Goal: Information Seeking & Learning: Find specific fact

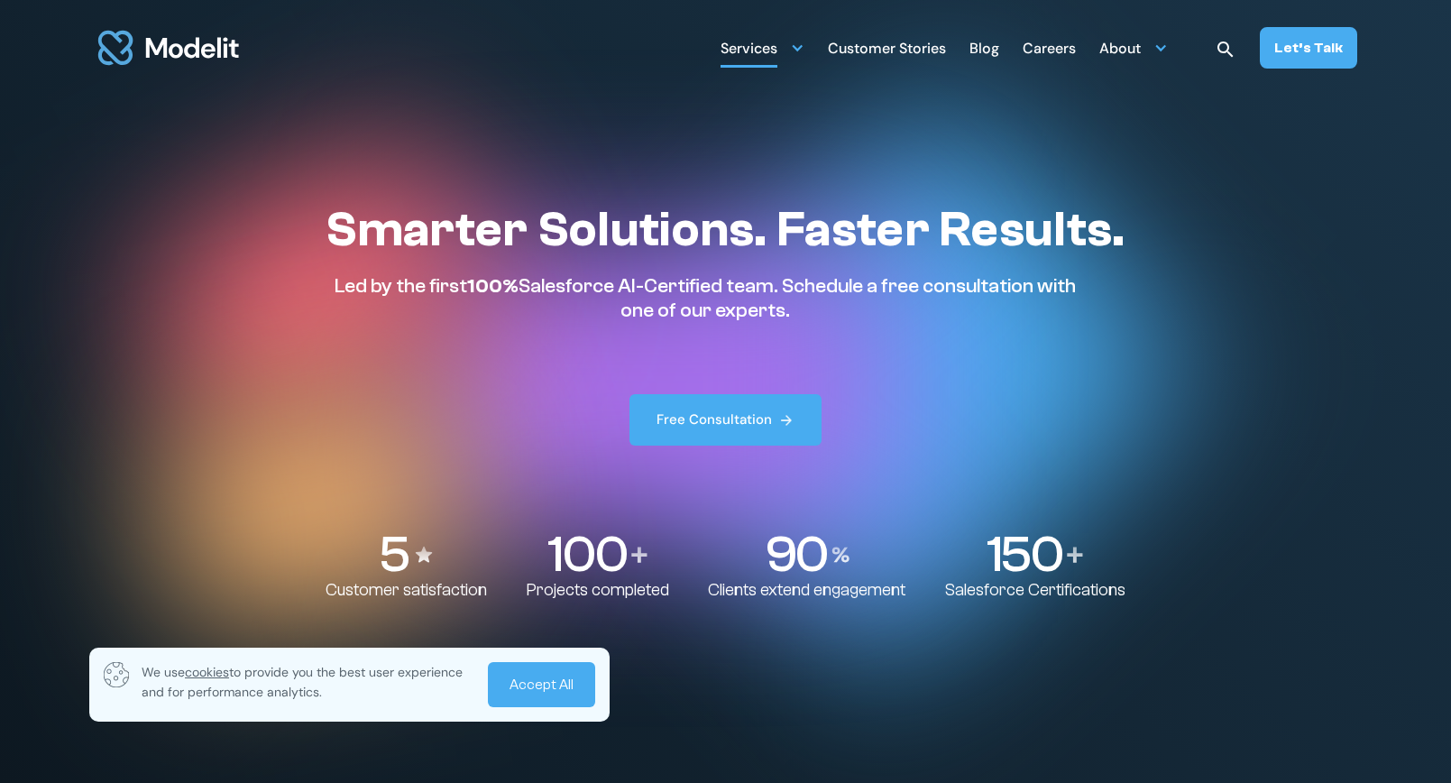
click at [759, 50] on div "Services" at bounding box center [749, 49] width 57 height 35
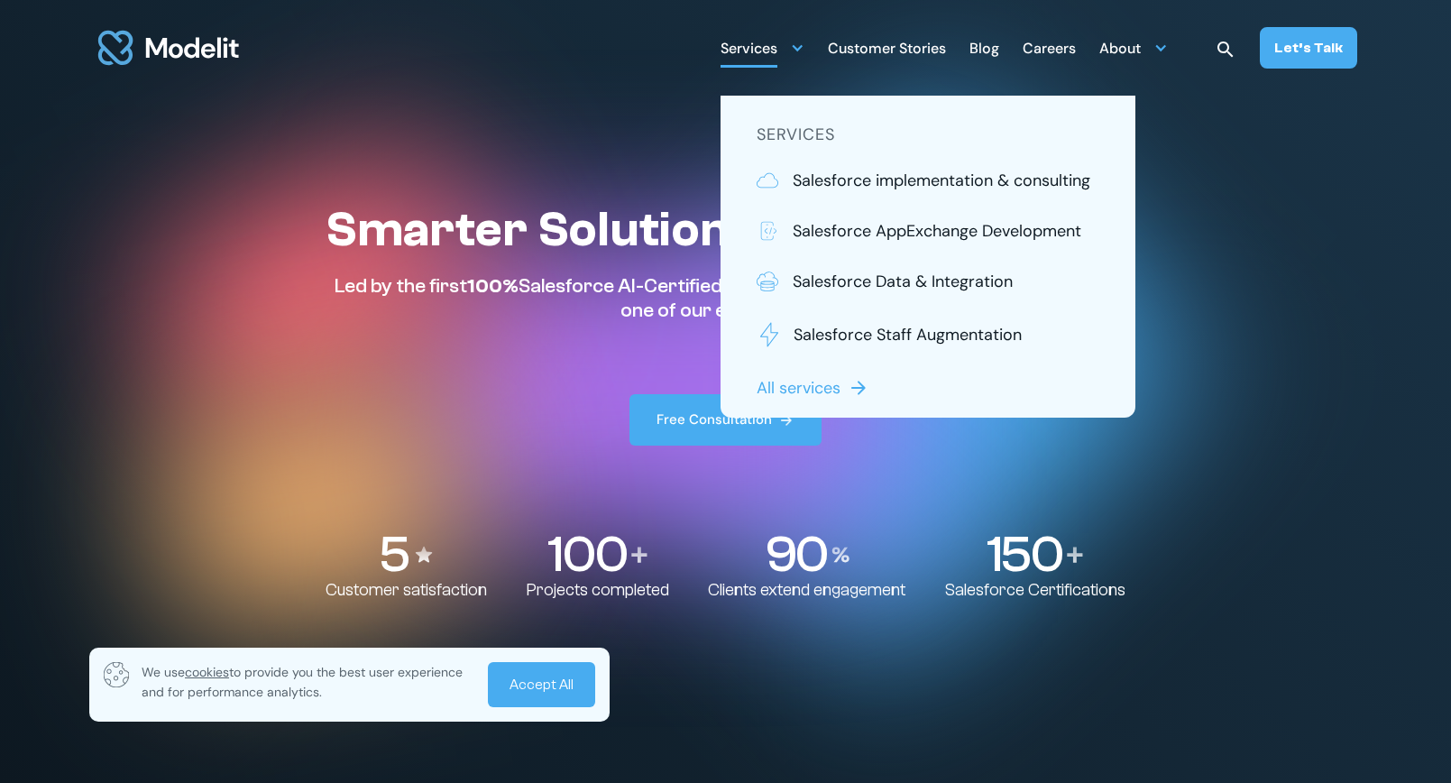
click at [616, 321] on p "Led by the first 100% Salesforce AI-Certified team. Schedule a free consultatio…" at bounding box center [705, 298] width 759 height 48
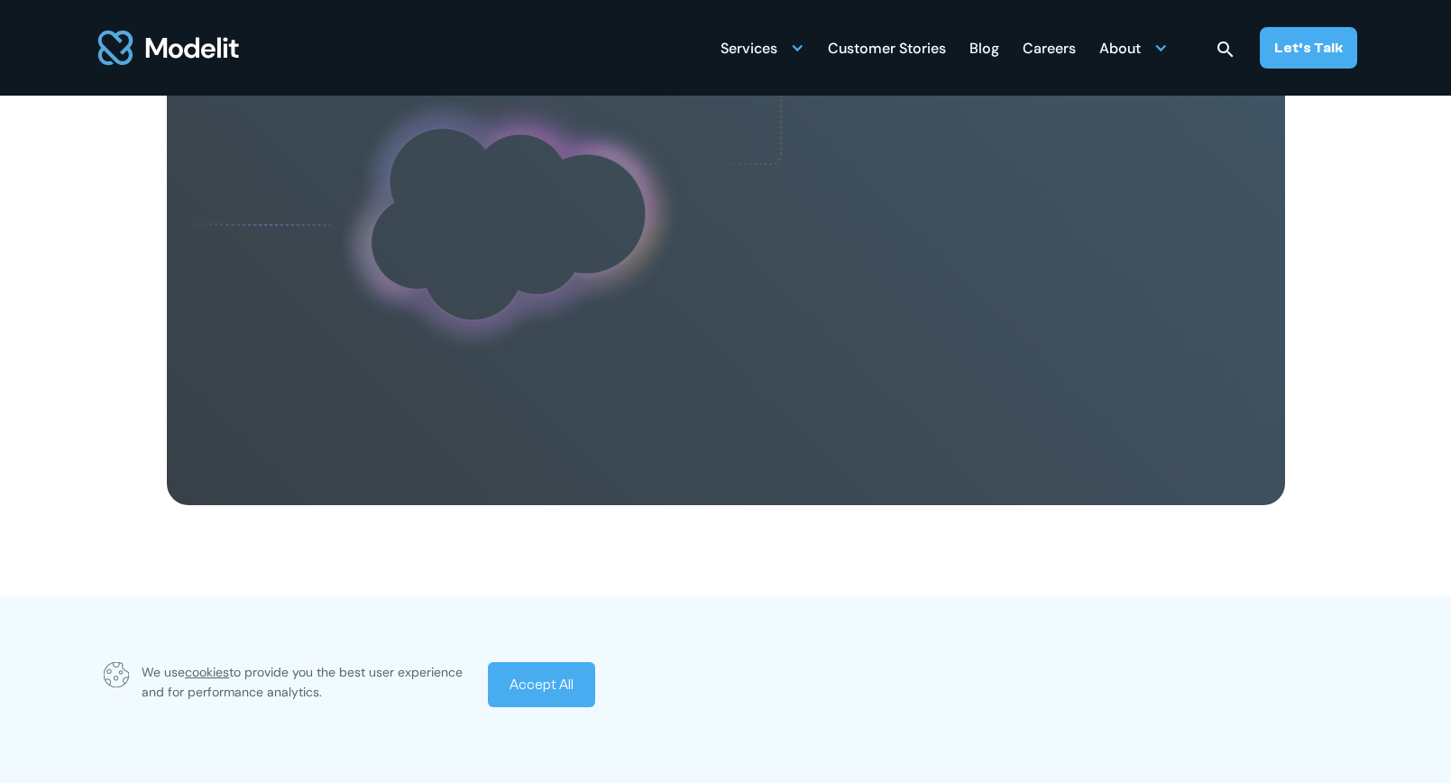
scroll to position [1597, 0]
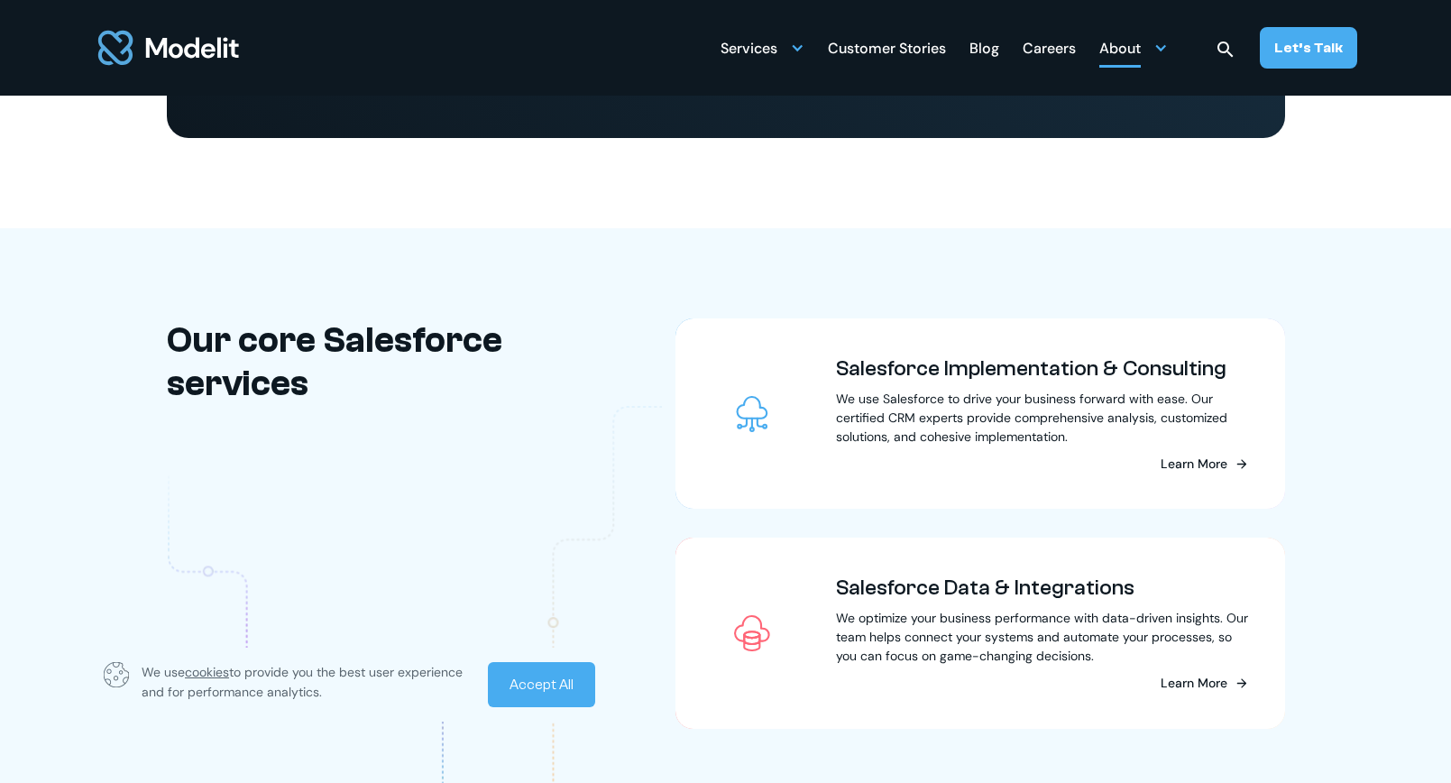
click at [1119, 45] on div "About" at bounding box center [1120, 49] width 41 height 35
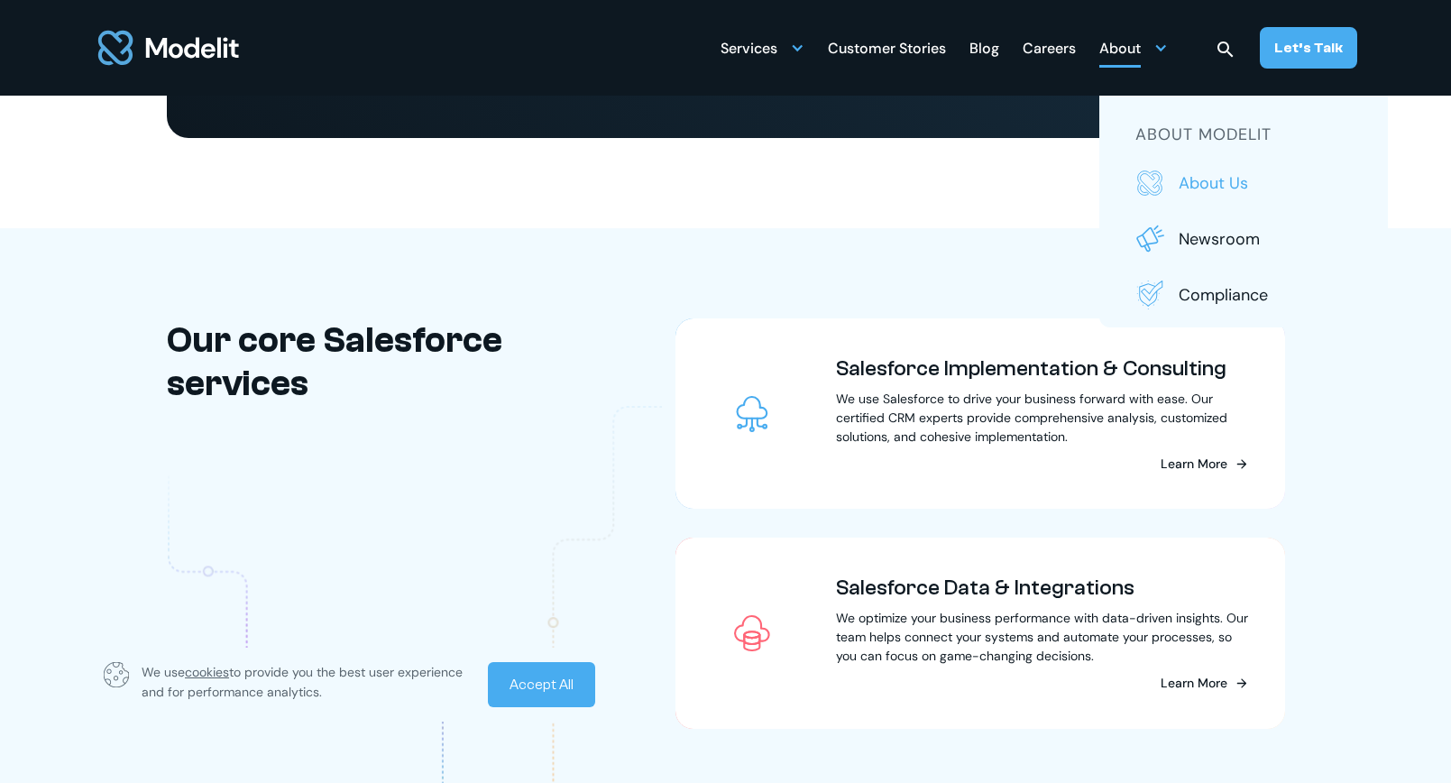
click at [1182, 174] on link "About us" at bounding box center [1244, 183] width 216 height 29
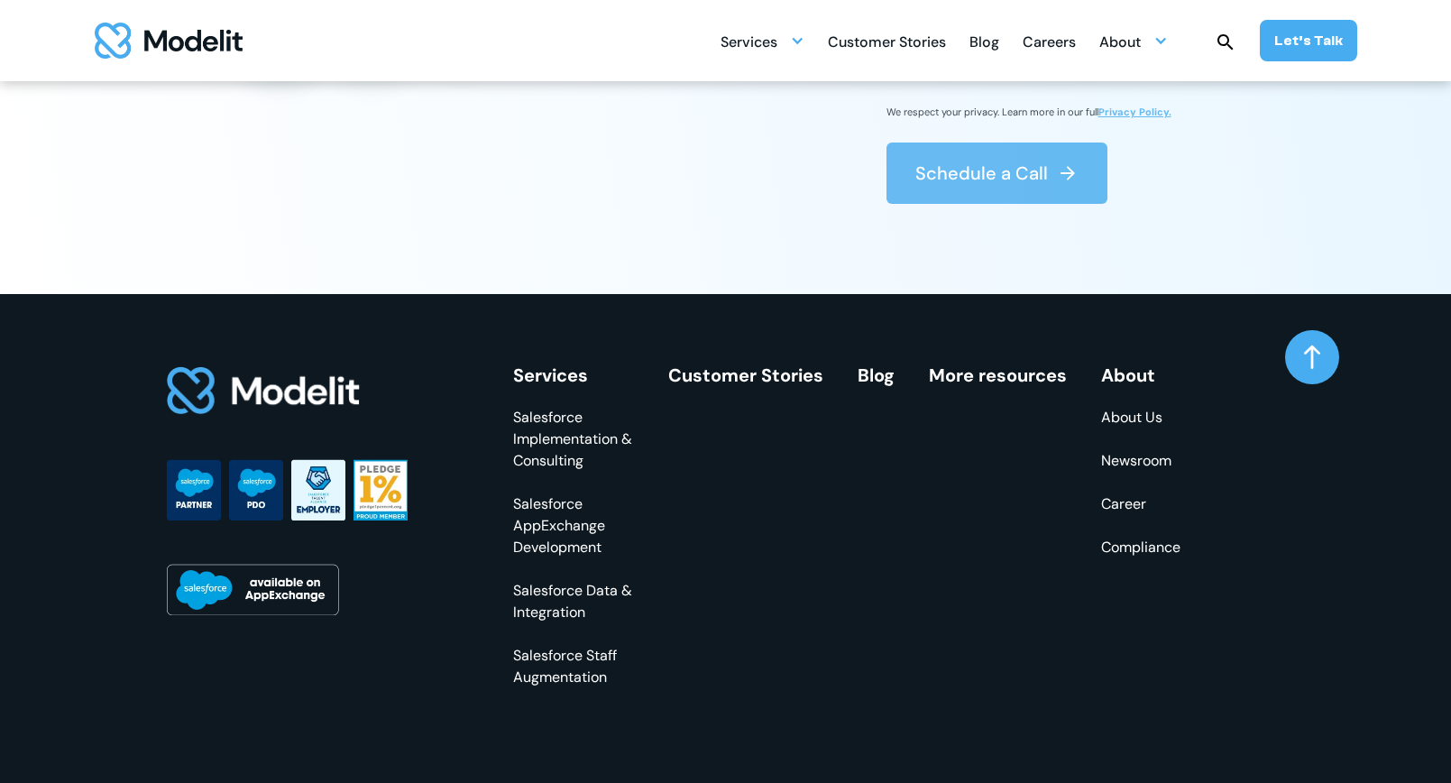
scroll to position [5192, 0]
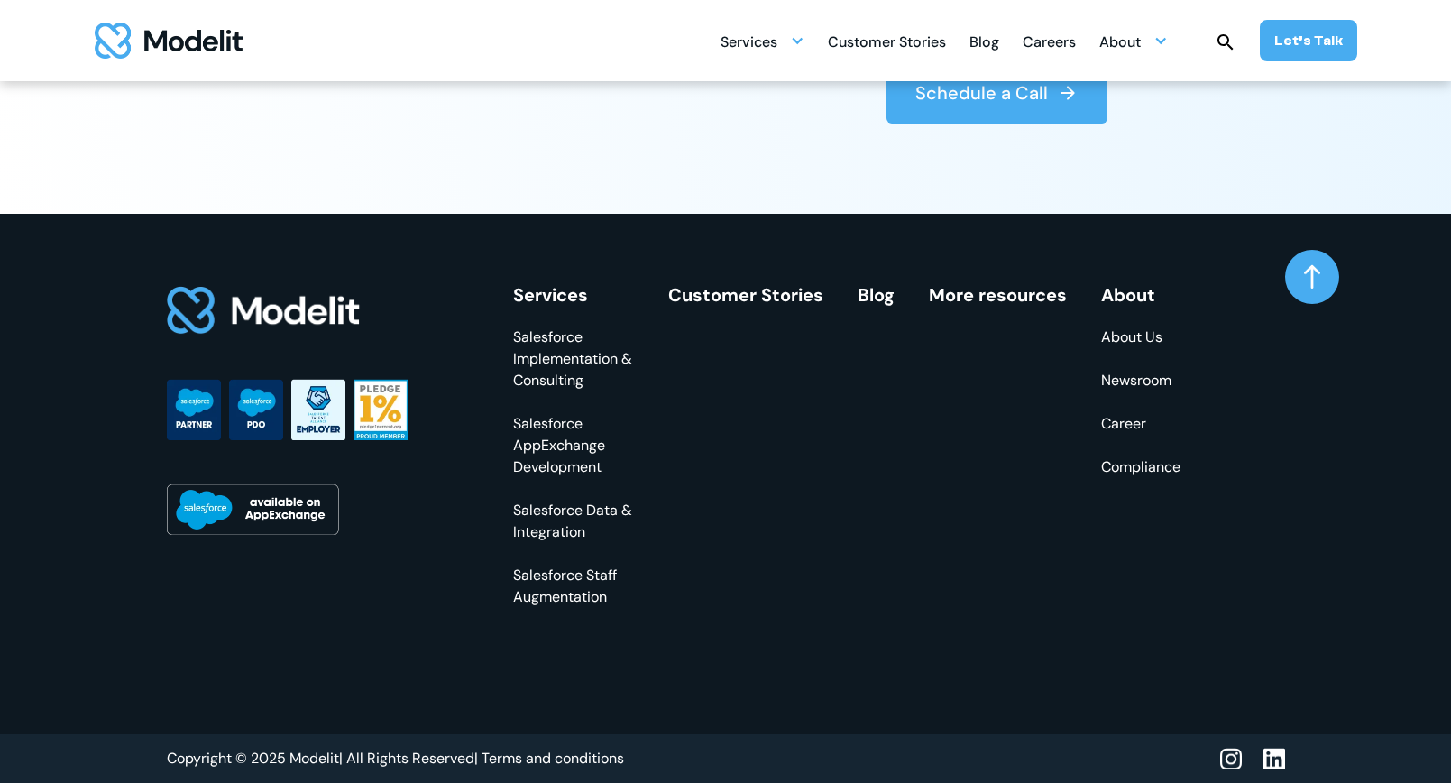
click at [767, 503] on div "Services Salesforce Implementation & Consulting Salesforce AppExchange Developm…" at bounding box center [846, 446] width 667 height 323
click at [732, 676] on div "Services Salesforce Implementation & Consulting Salesforce AppExchange Developm…" at bounding box center [708, 474] width 1082 height 520
click at [1132, 341] on link "About Us" at bounding box center [1140, 338] width 79 height 22
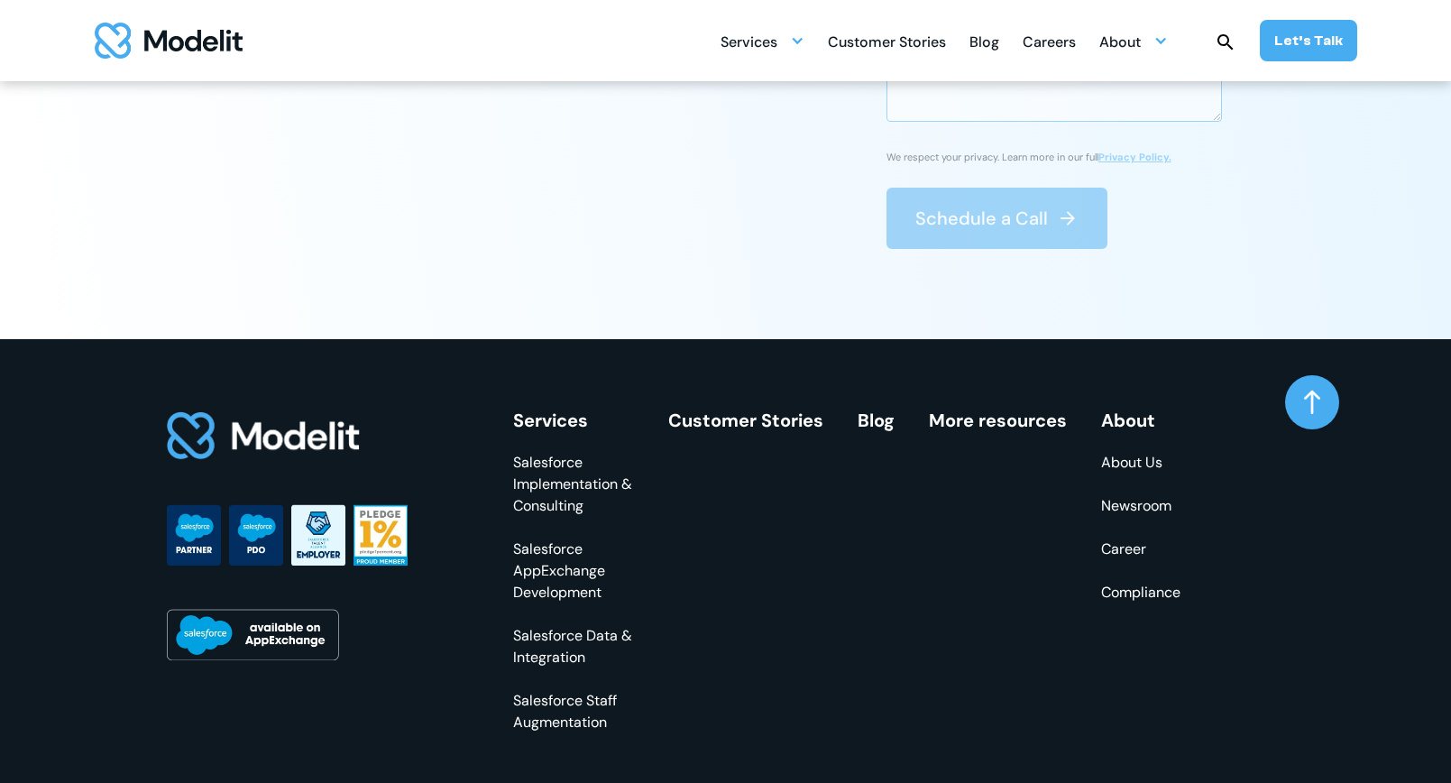
scroll to position [5192, 0]
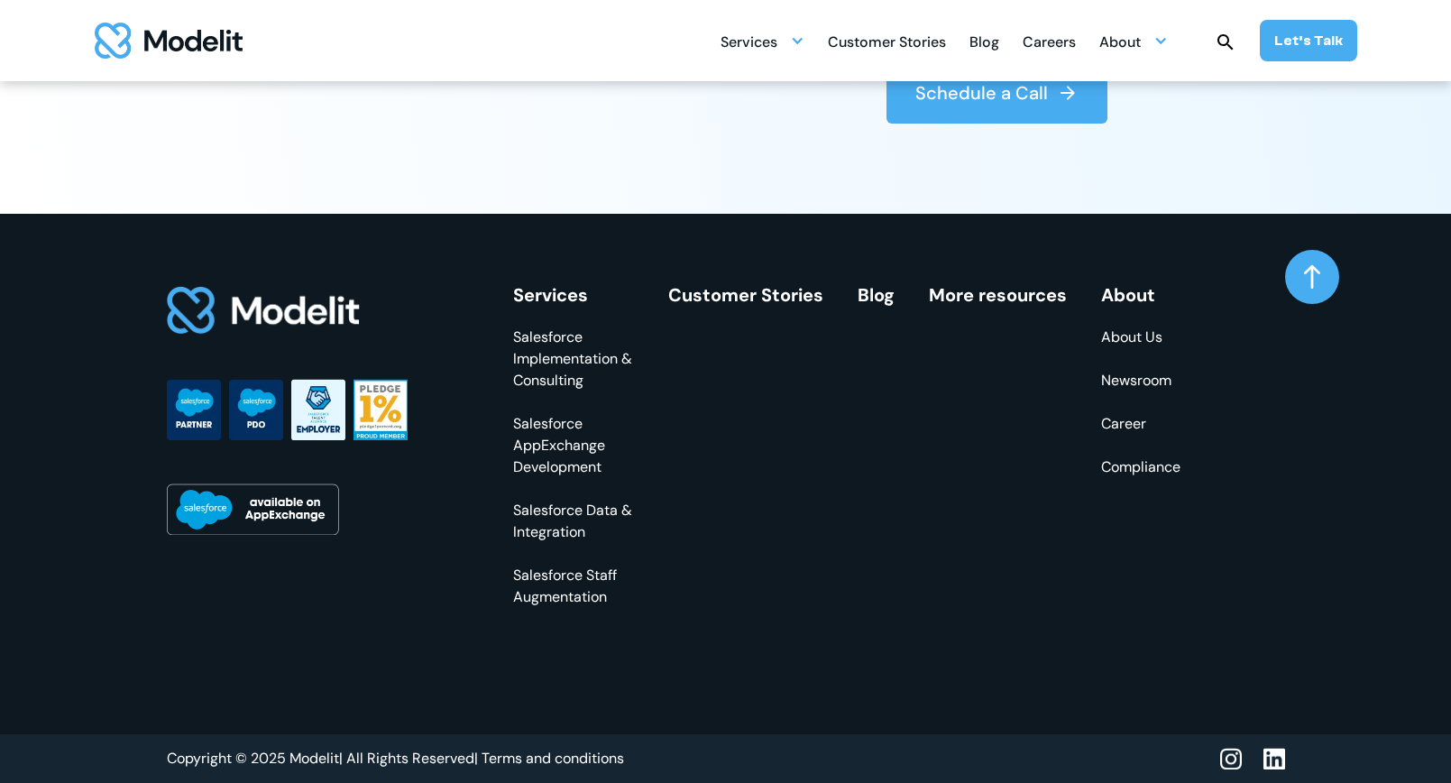
click at [1122, 377] on link "Newsroom" at bounding box center [1140, 381] width 79 height 22
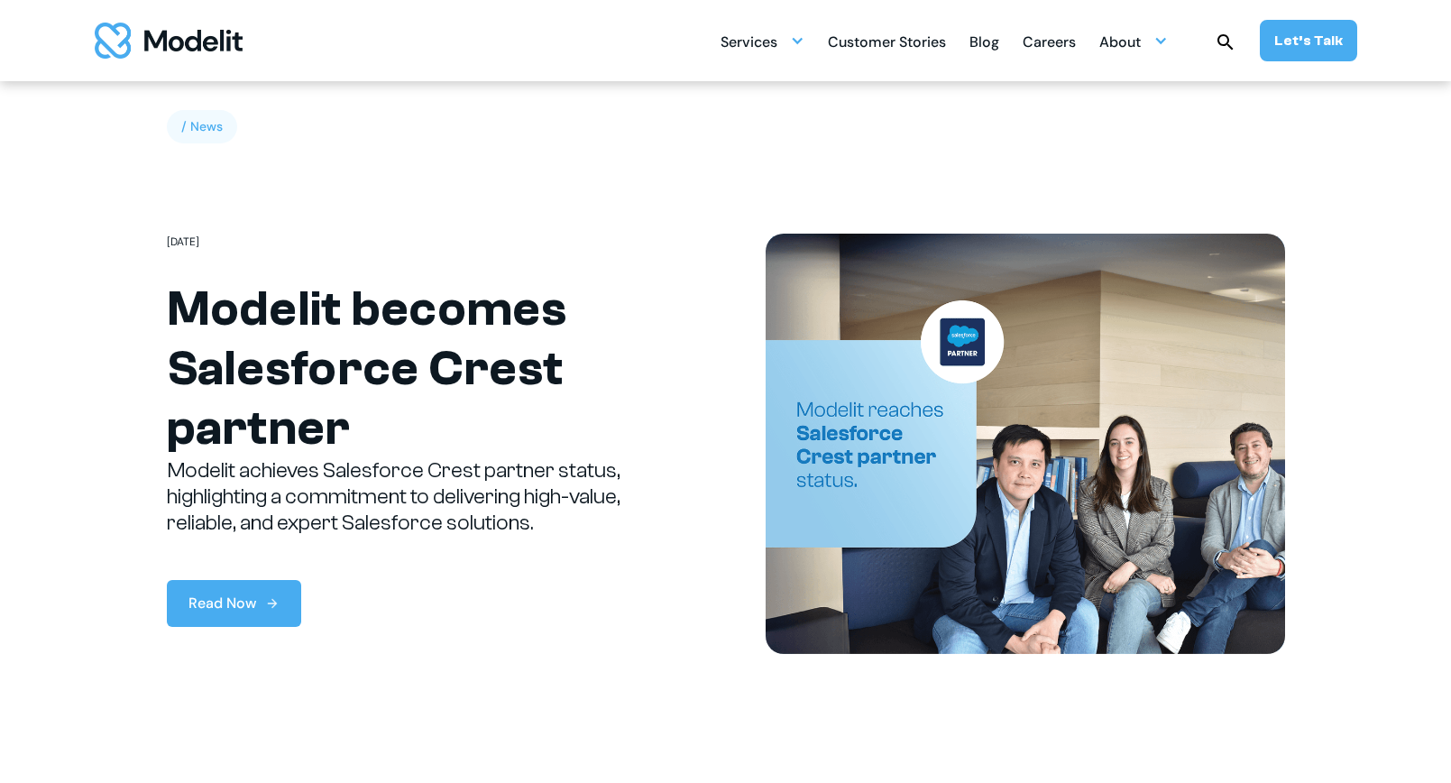
click at [1087, 447] on img at bounding box center [1026, 444] width 520 height 420
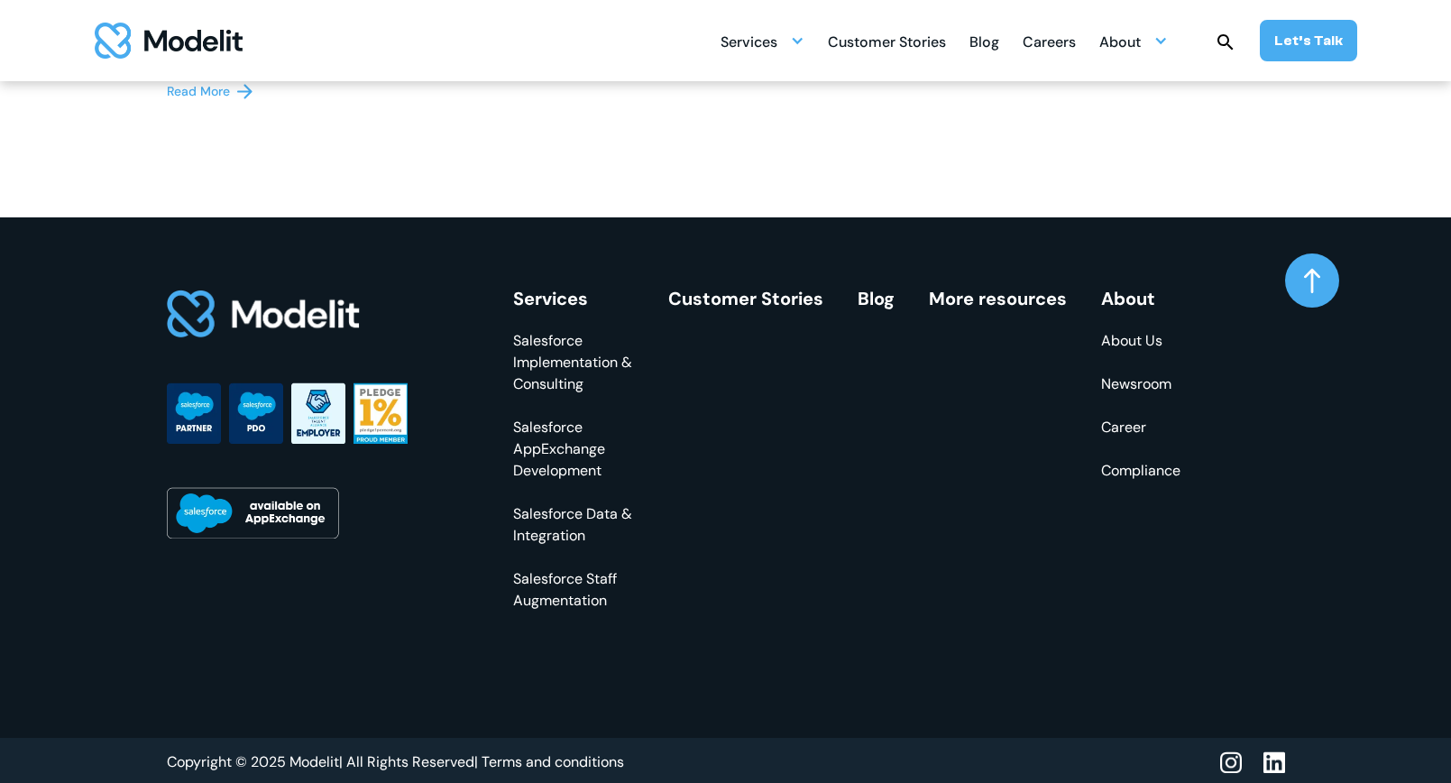
scroll to position [2397, 0]
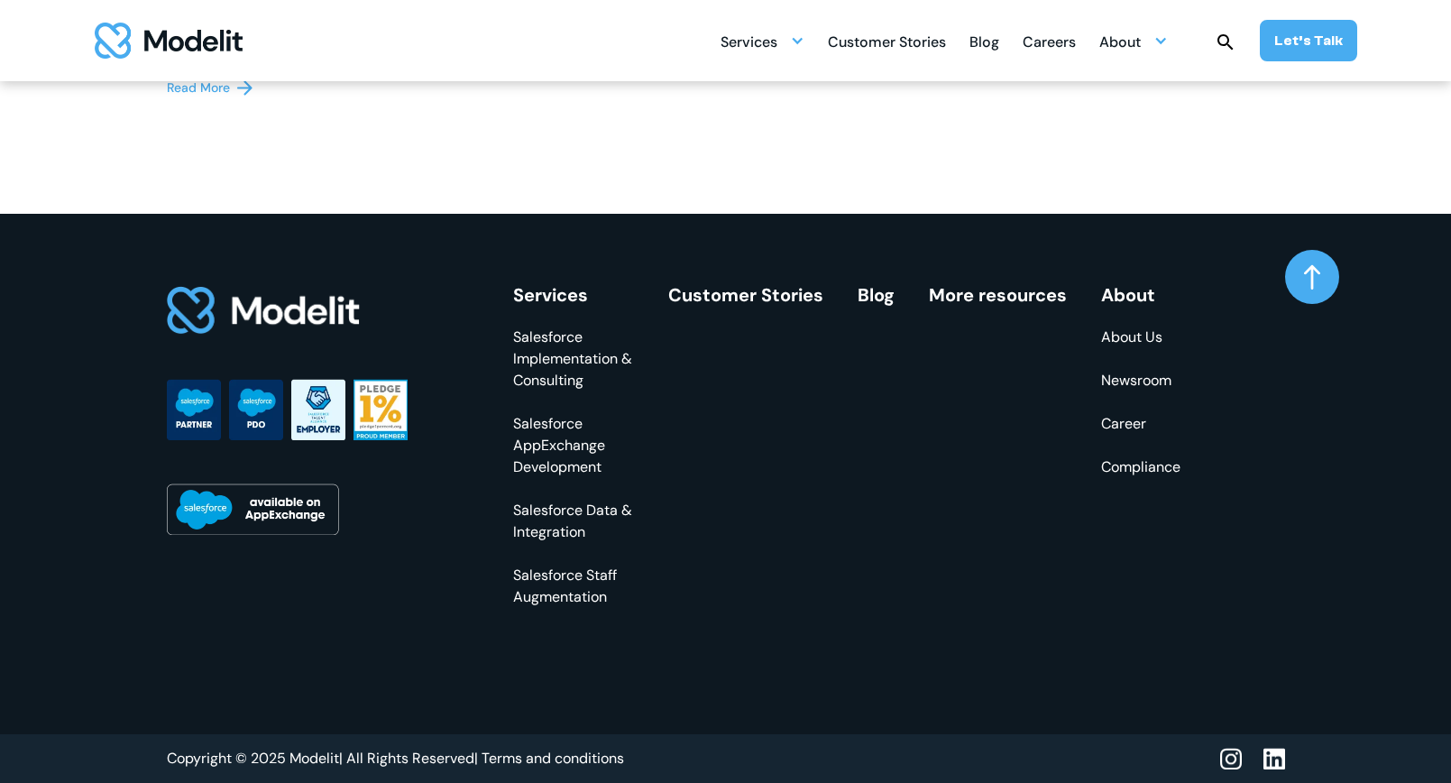
click at [1117, 426] on link "Career" at bounding box center [1140, 424] width 79 height 22
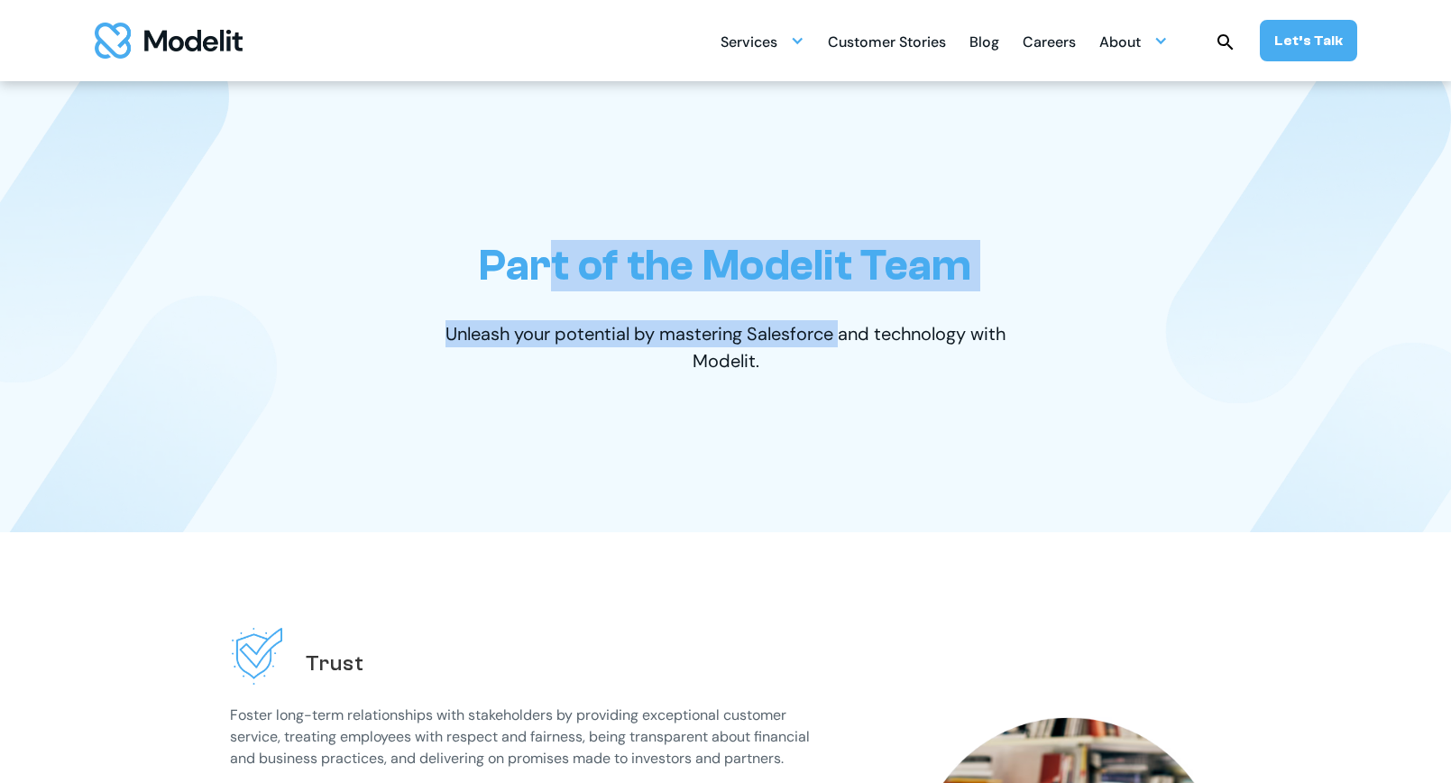
drag, startPoint x: 548, startPoint y: 284, endPoint x: 838, endPoint y: 334, distance: 293.8
click at [839, 333] on div "Part of the Modelit Team Unleash your potential by mastering Salesforce and tec…" at bounding box center [726, 306] width 1118 height 451
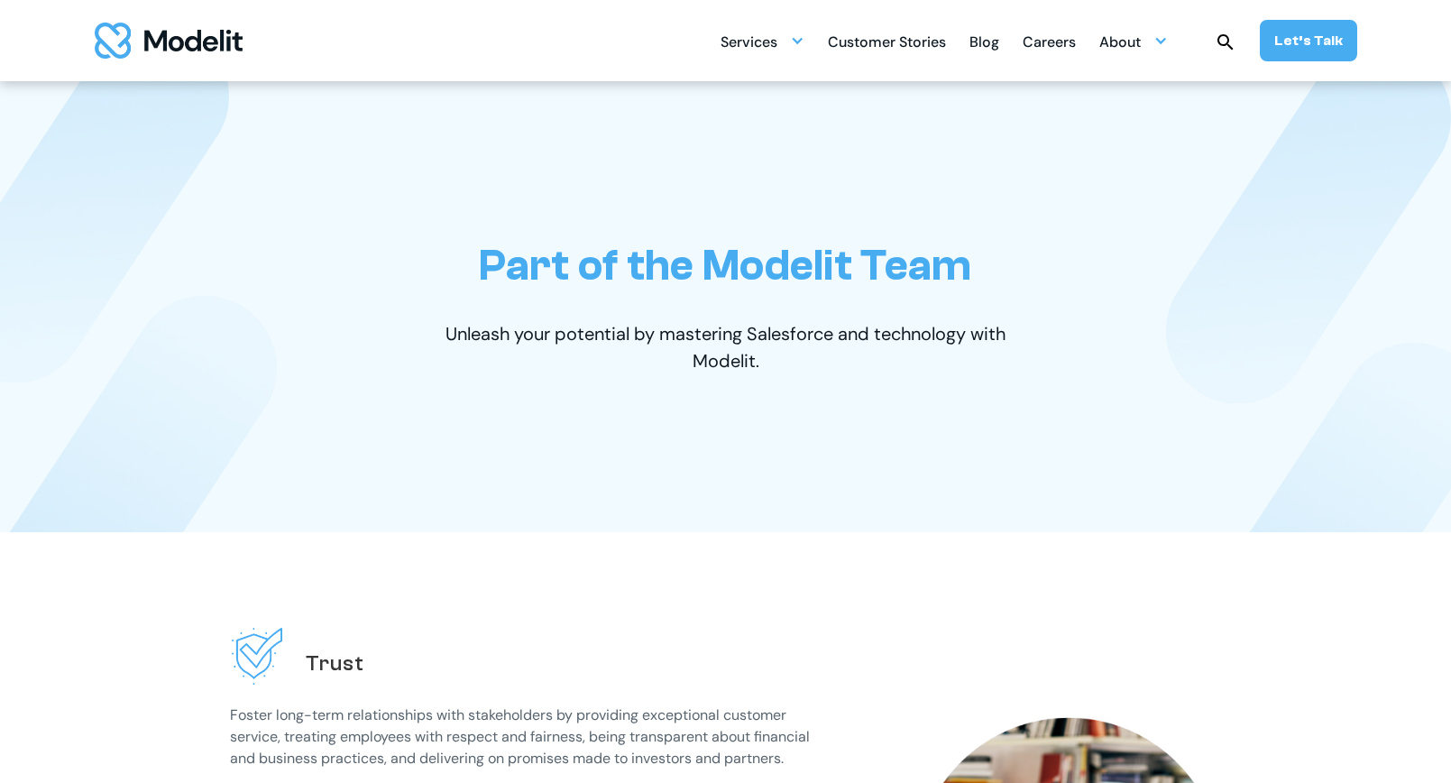
click at [746, 363] on p "Unleash your potential by mastering Salesforce and technology with Modelit." at bounding box center [726, 347] width 622 height 54
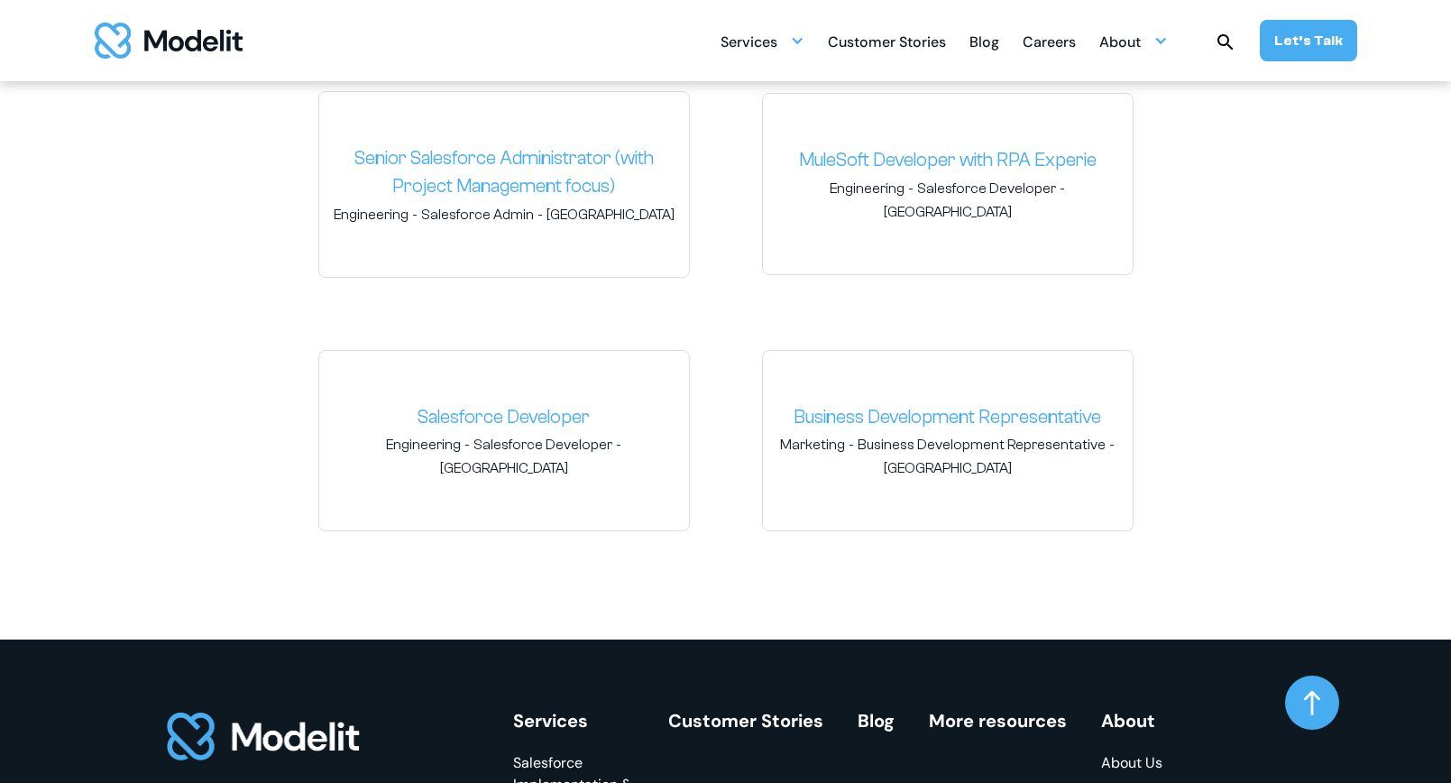
scroll to position [2751, 0]
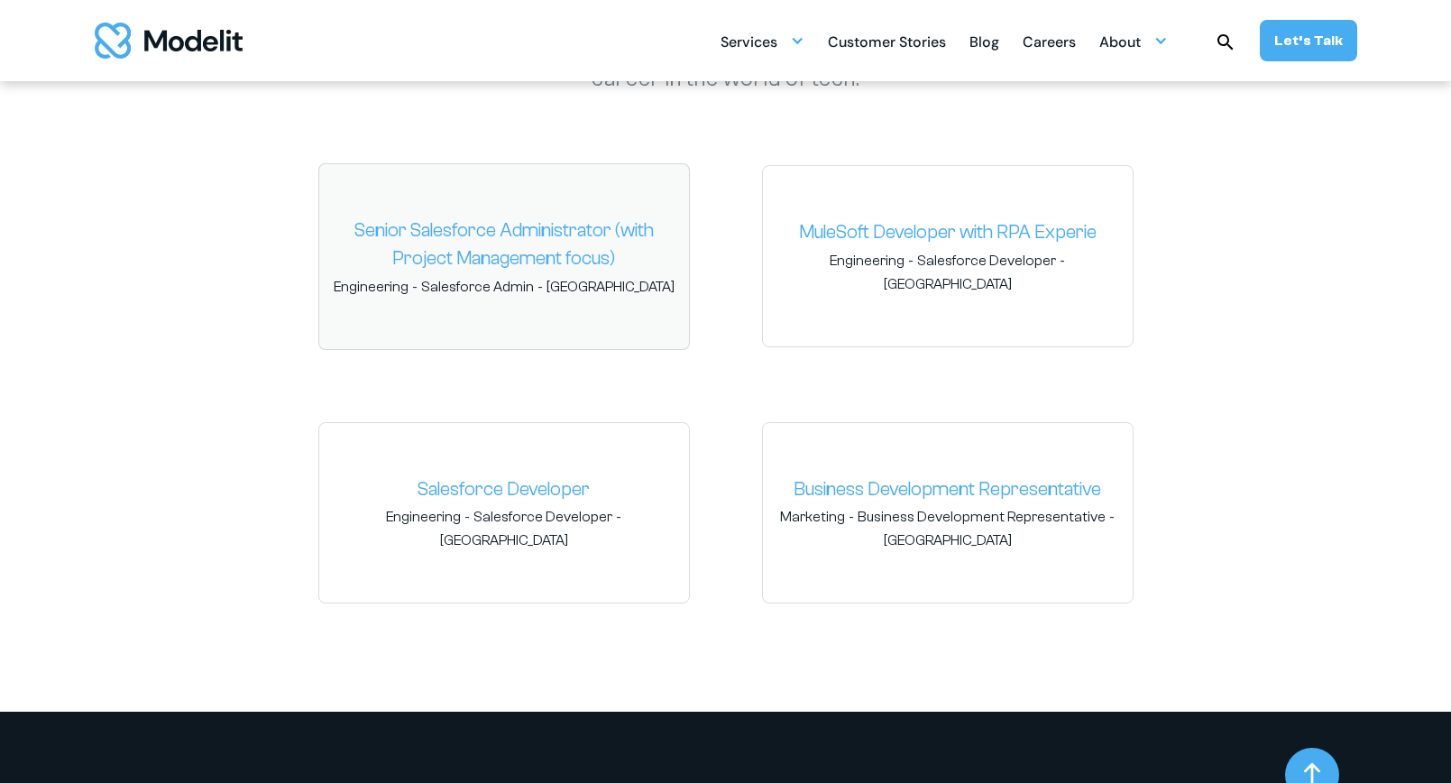
click at [322, 345] on div "Senior Salesforce Administrator (with Project Management focus) Engineering - S…" at bounding box center [504, 256] width 372 height 187
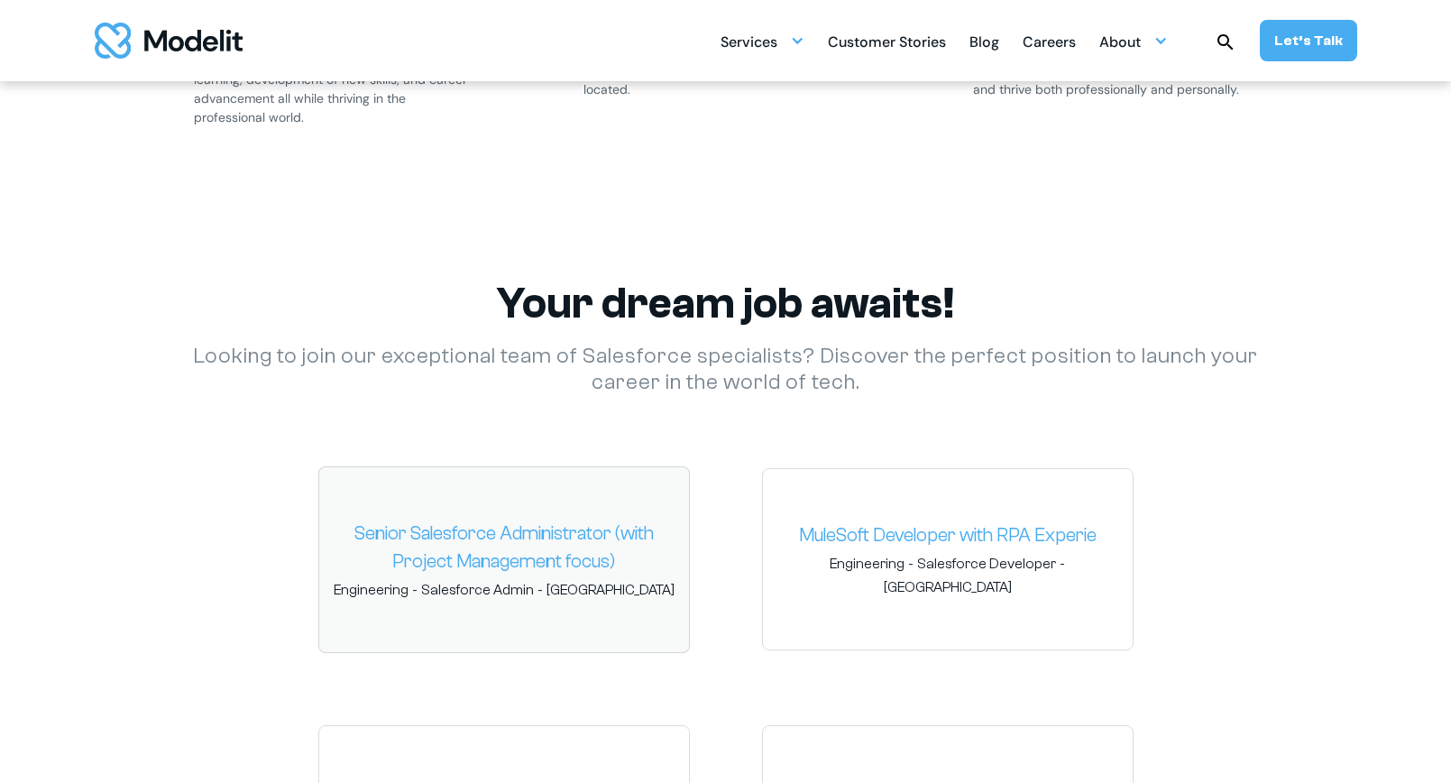
scroll to position [2474, 0]
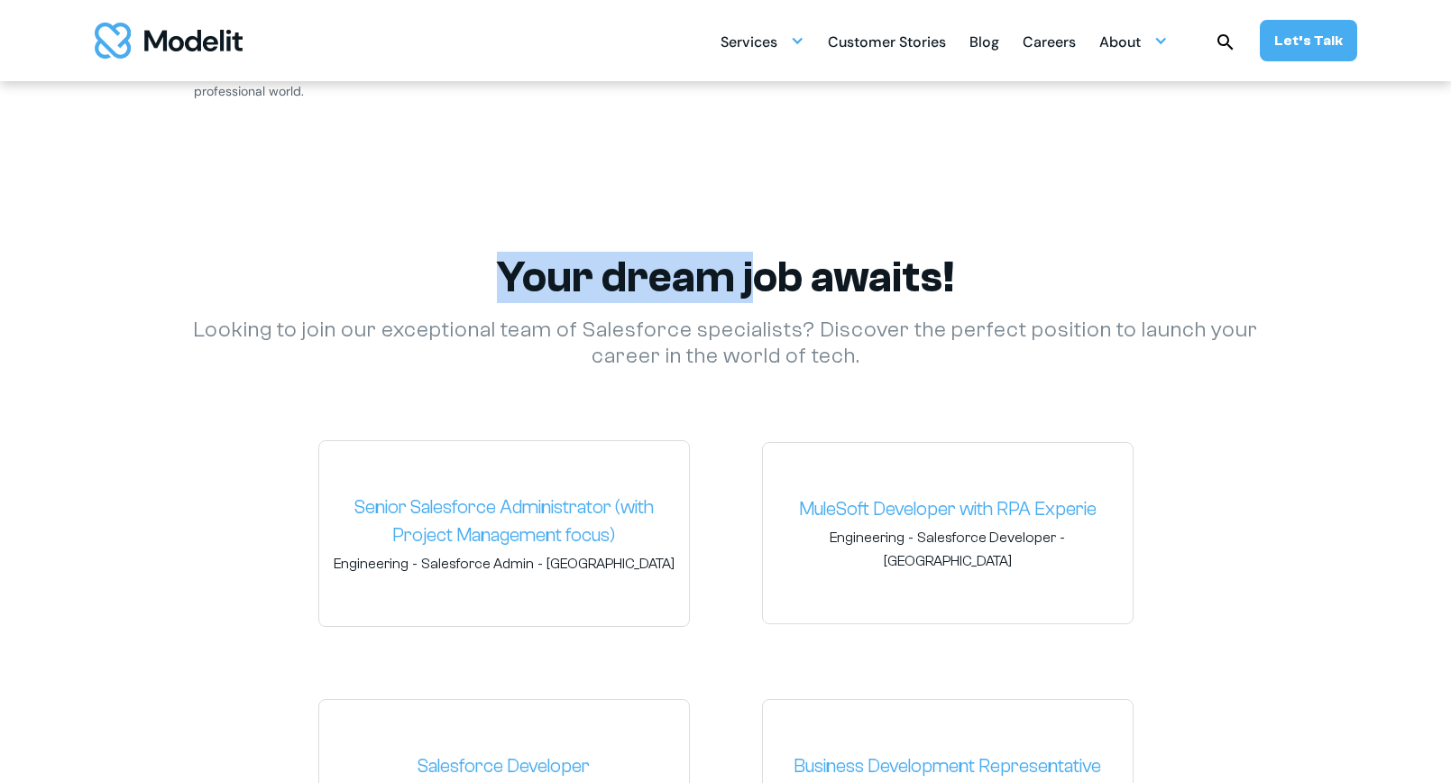
drag, startPoint x: 470, startPoint y: 260, endPoint x: 754, endPoint y: 291, distance: 285.9
click at [758, 293] on h2 "Your dream job awaits!" at bounding box center [726, 277] width 1118 height 51
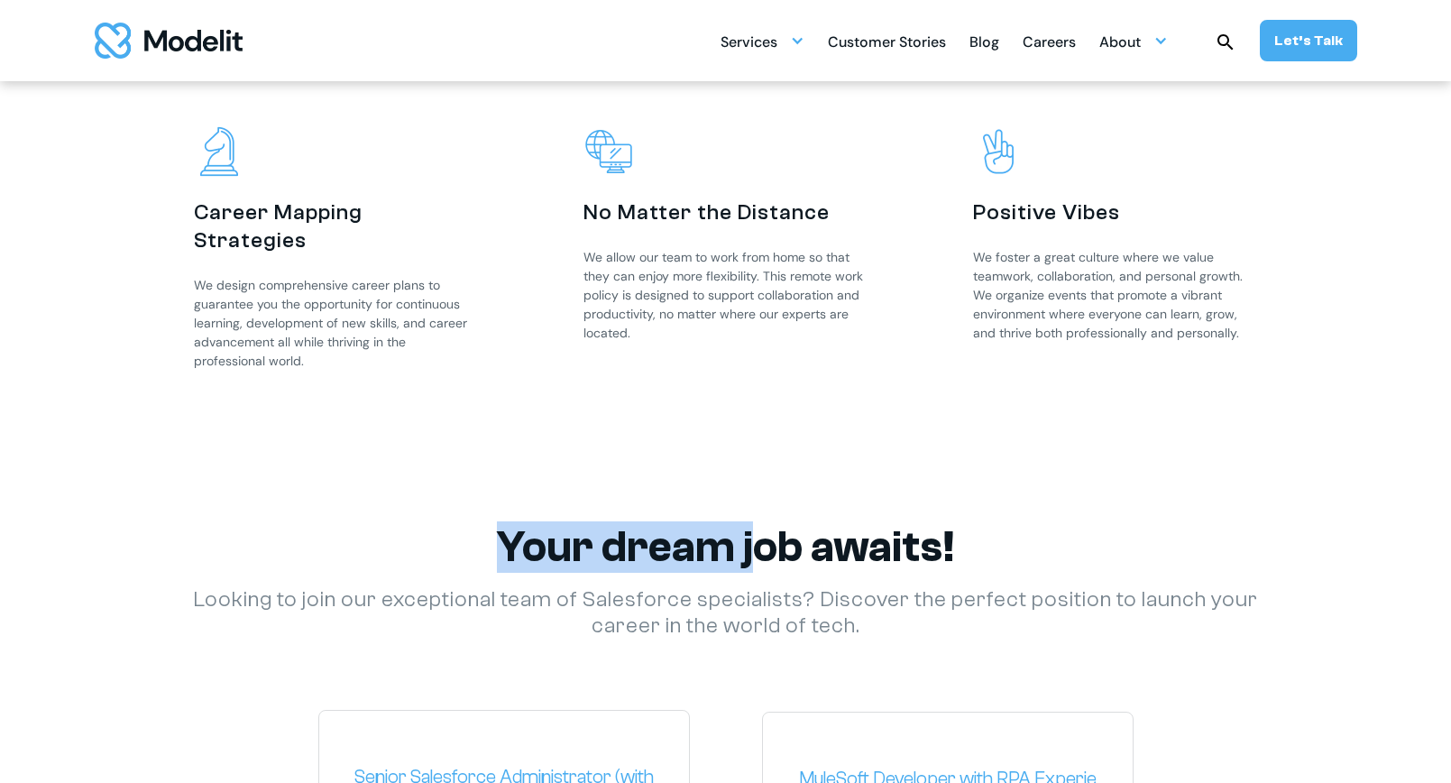
scroll to position [2205, 0]
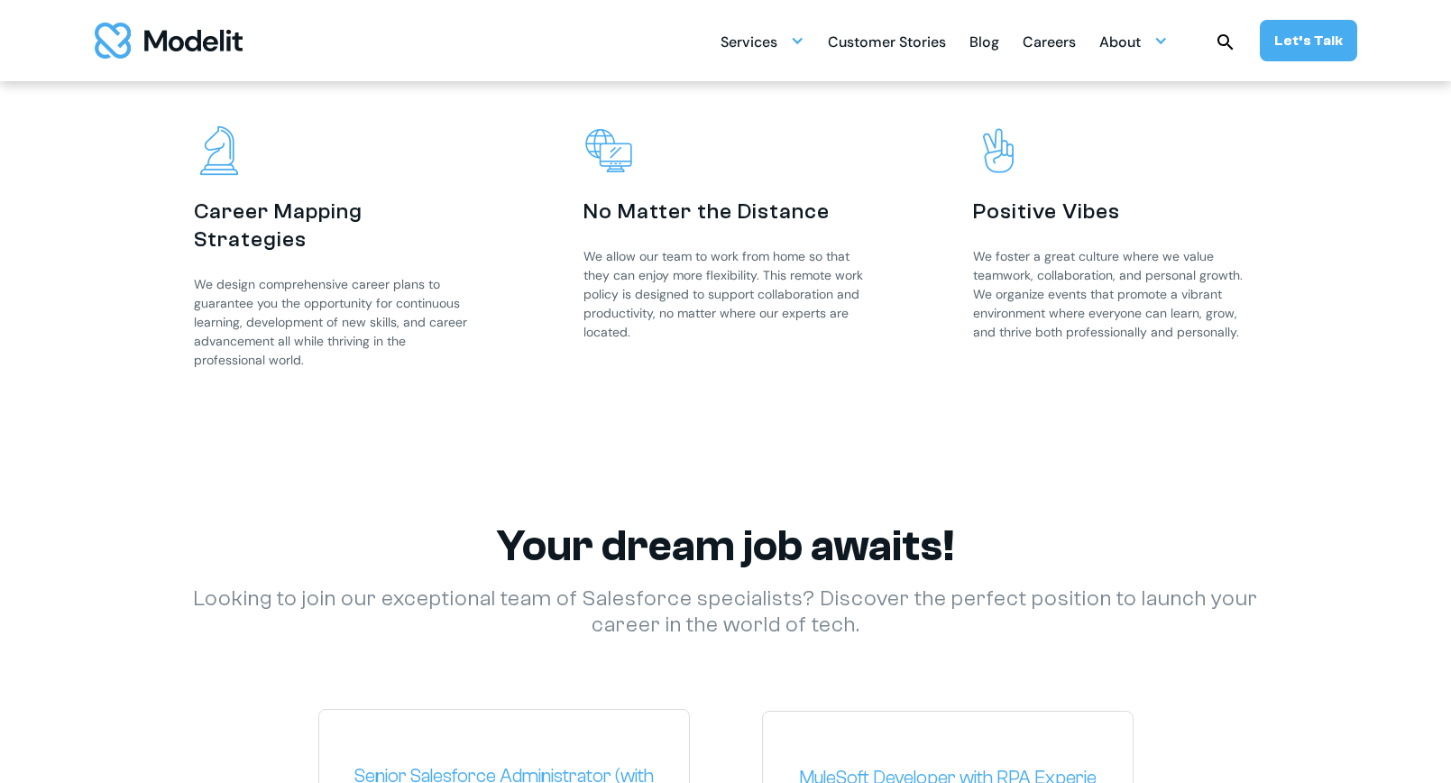
click at [636, 321] on p "We allow our team to work from home so that they can enjoy more flexibility. Th…" at bounding box center [726, 294] width 285 height 95
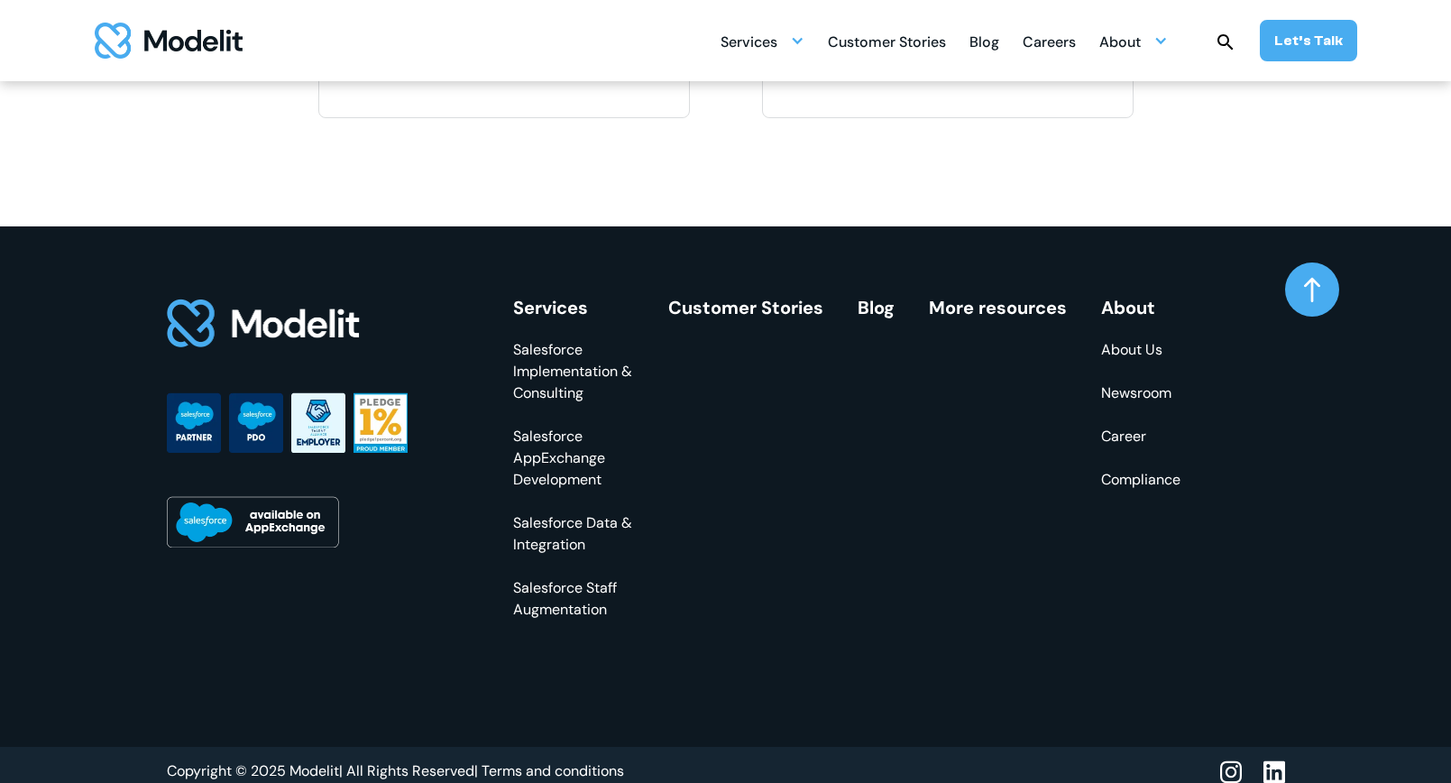
scroll to position [3249, 0]
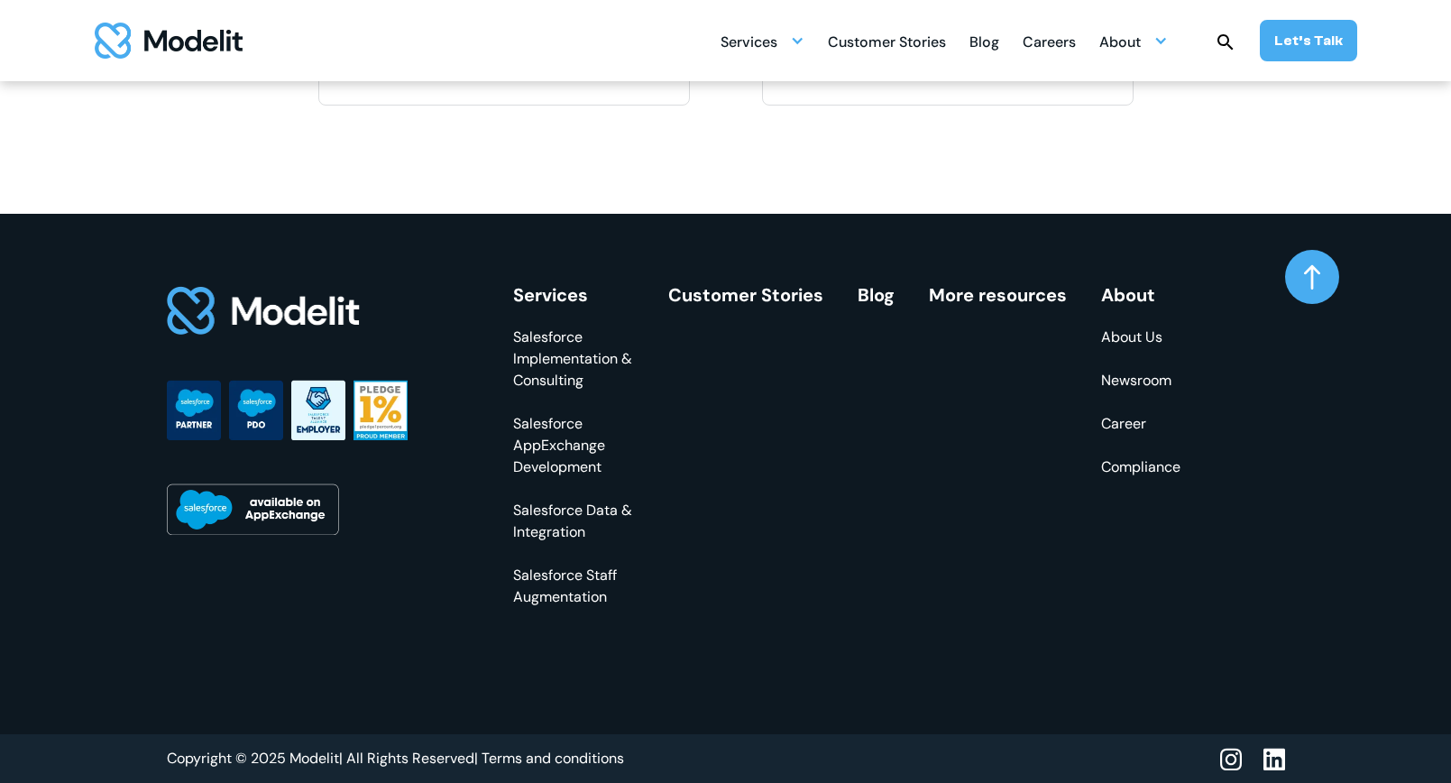
click at [750, 296] on link "Customer Stories" at bounding box center [745, 294] width 155 height 23
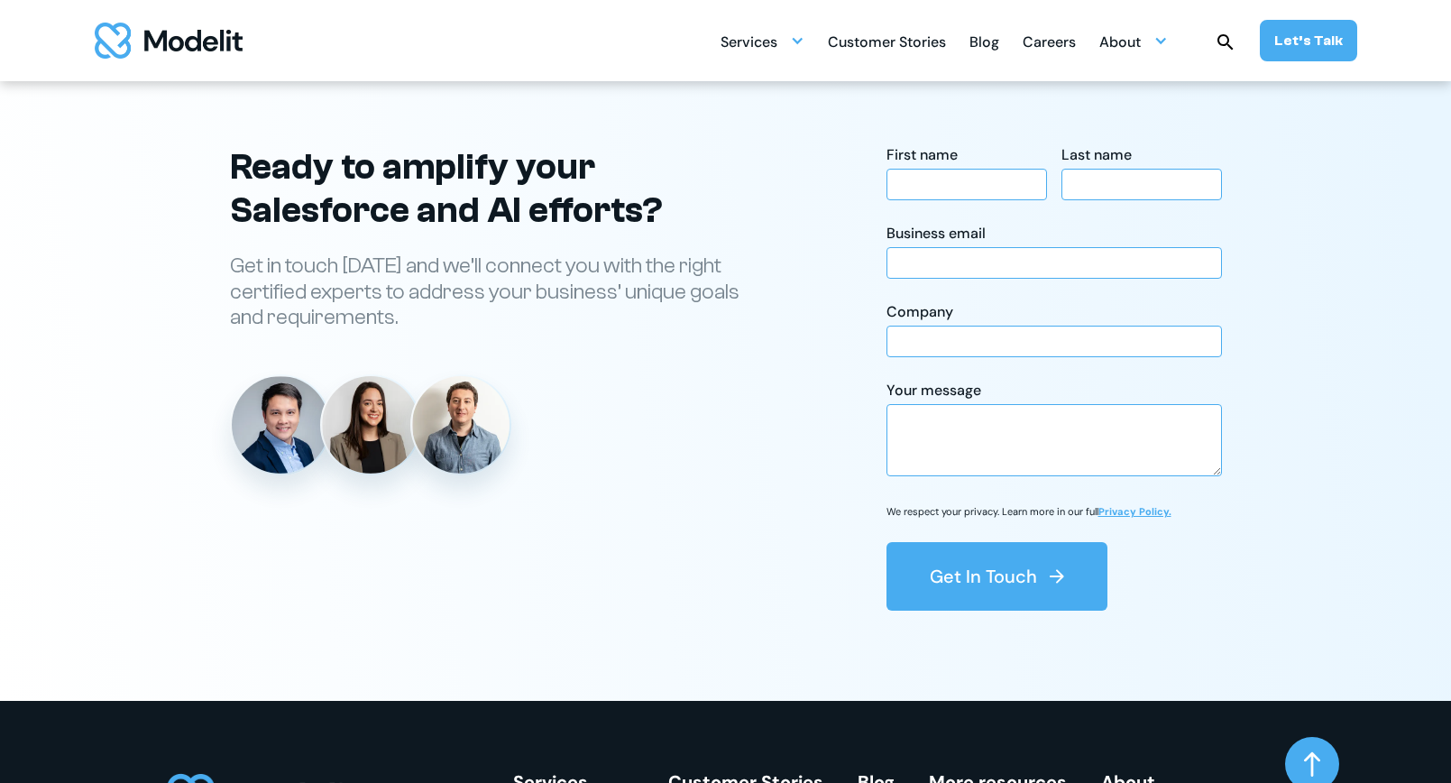
scroll to position [2711, 0]
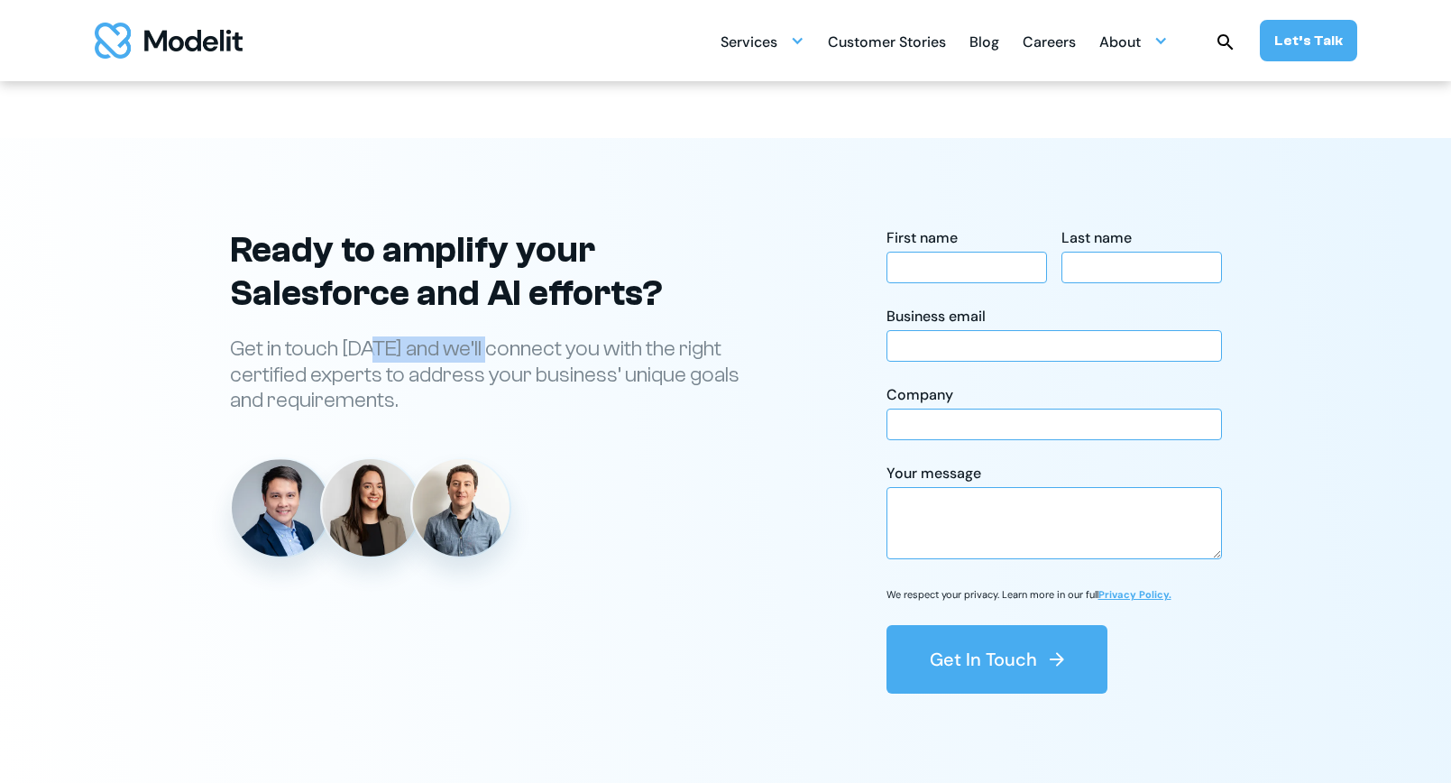
drag, startPoint x: 377, startPoint y: 337, endPoint x: 487, endPoint y: 355, distance: 111.5
click at [488, 355] on p "Get in touch today and we’ll connect you with the right certified experts to ad…" at bounding box center [496, 375] width 532 height 78
click at [596, 343] on p "Get in touch today and we’ll connect you with the right certified experts to ad…" at bounding box center [496, 375] width 532 height 78
click at [265, 502] on img at bounding box center [280, 507] width 97 height 97
click at [385, 525] on img at bounding box center [370, 507] width 97 height 97
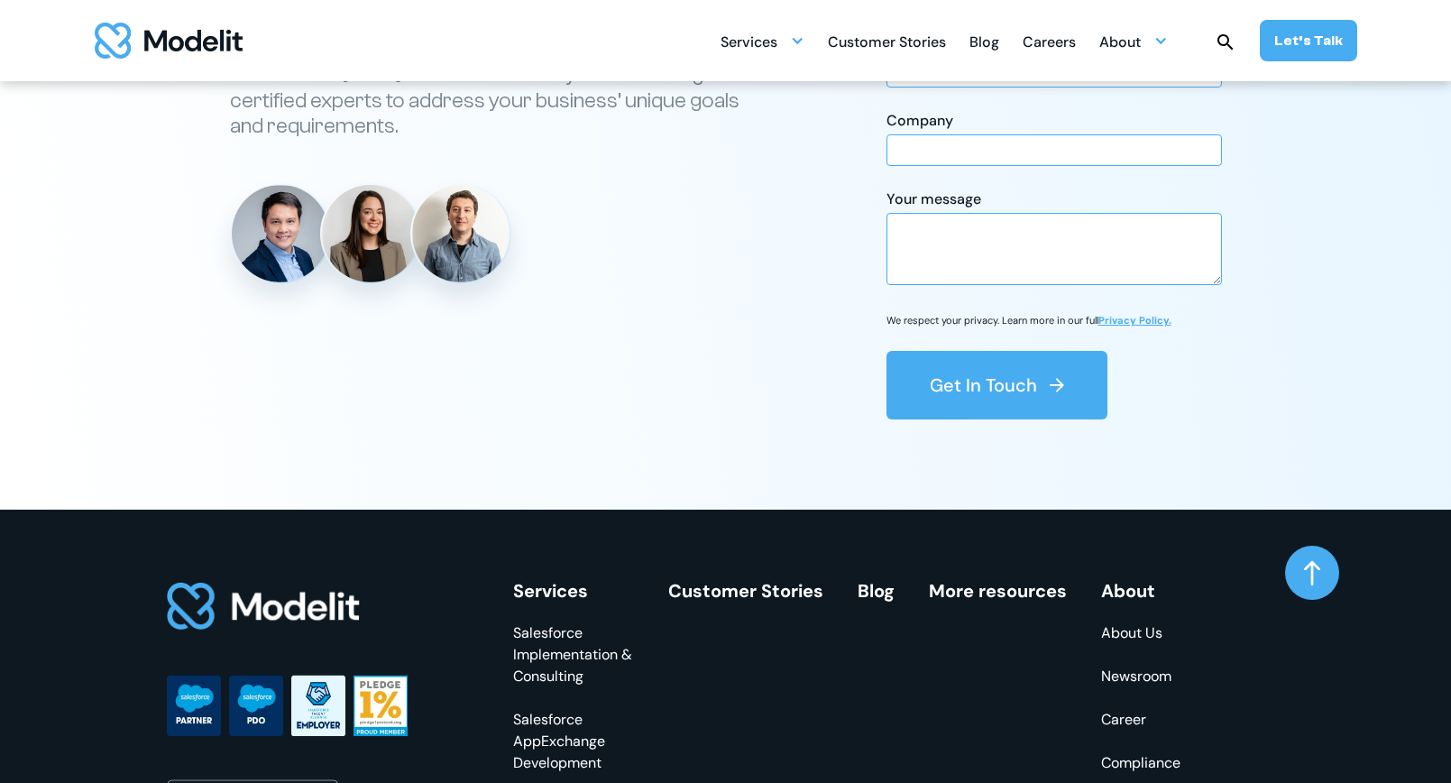
scroll to position [3228, 0]
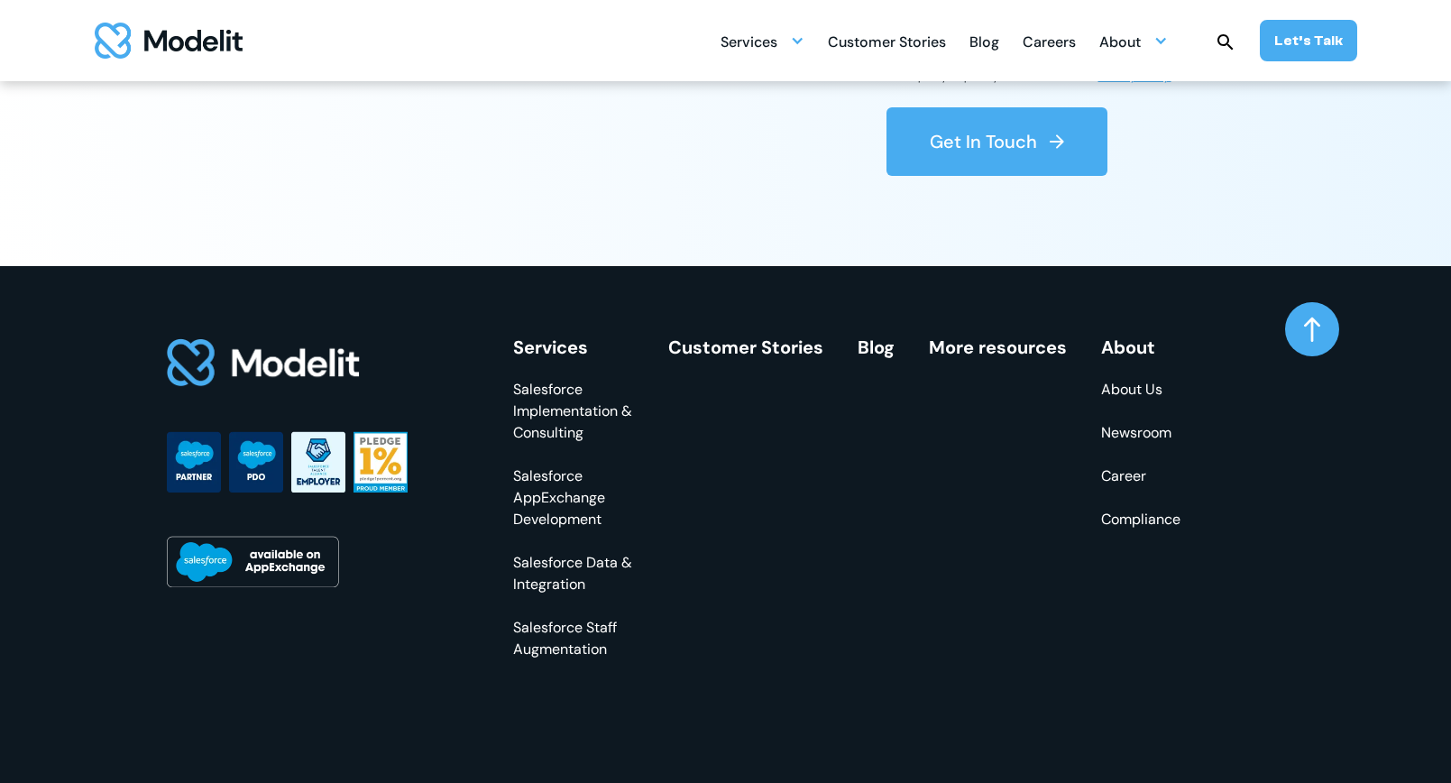
click at [1148, 529] on link "Compliance" at bounding box center [1140, 520] width 79 height 22
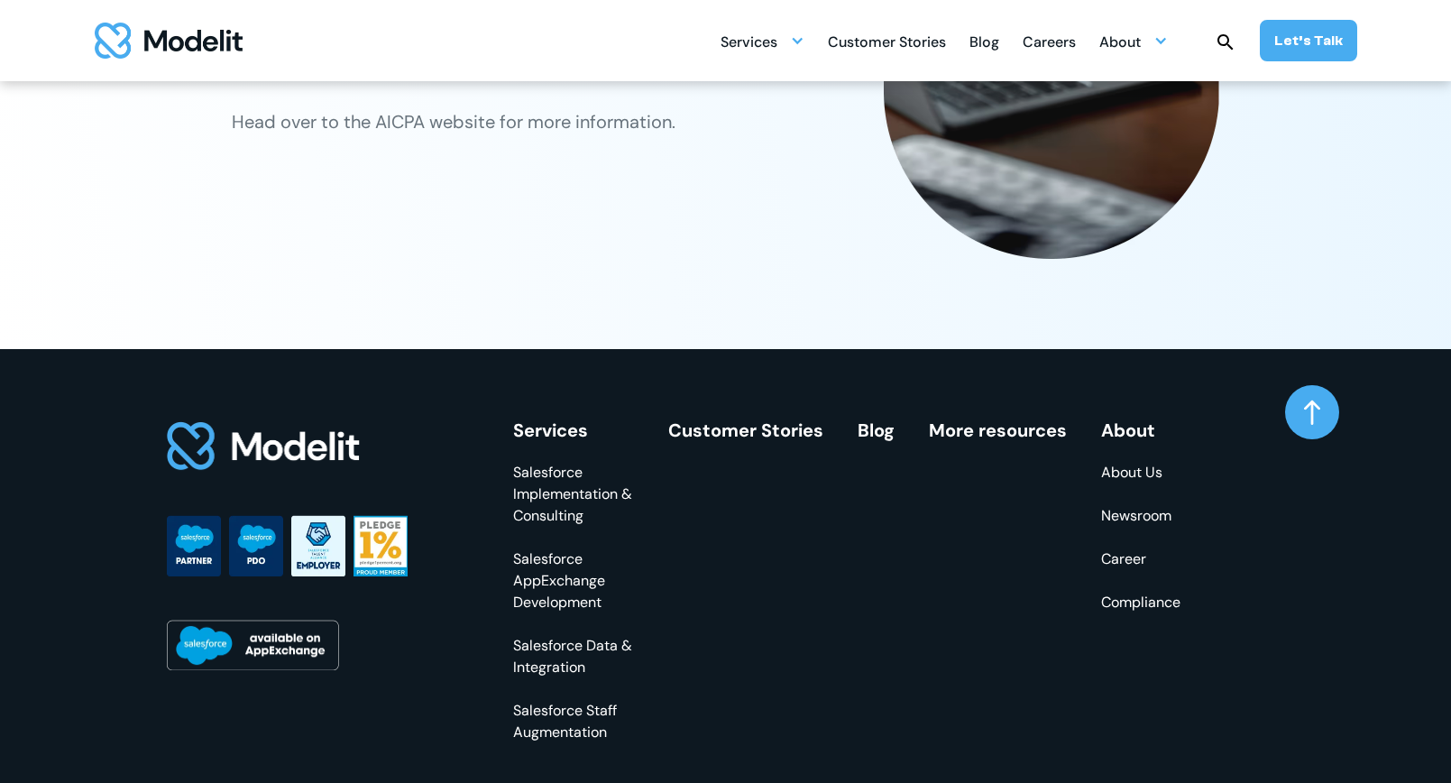
scroll to position [2381, 0]
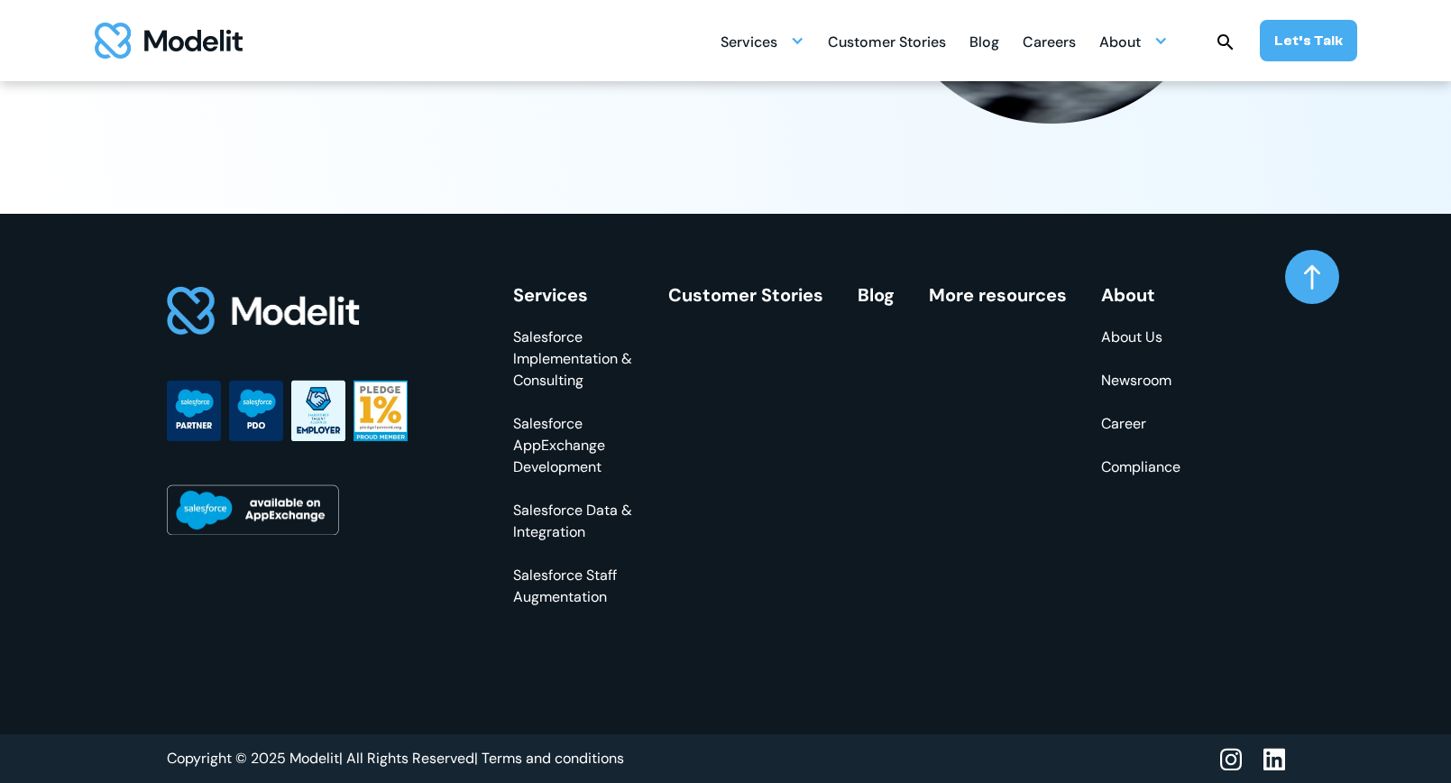
click at [1121, 421] on link "Career" at bounding box center [1140, 424] width 79 height 22
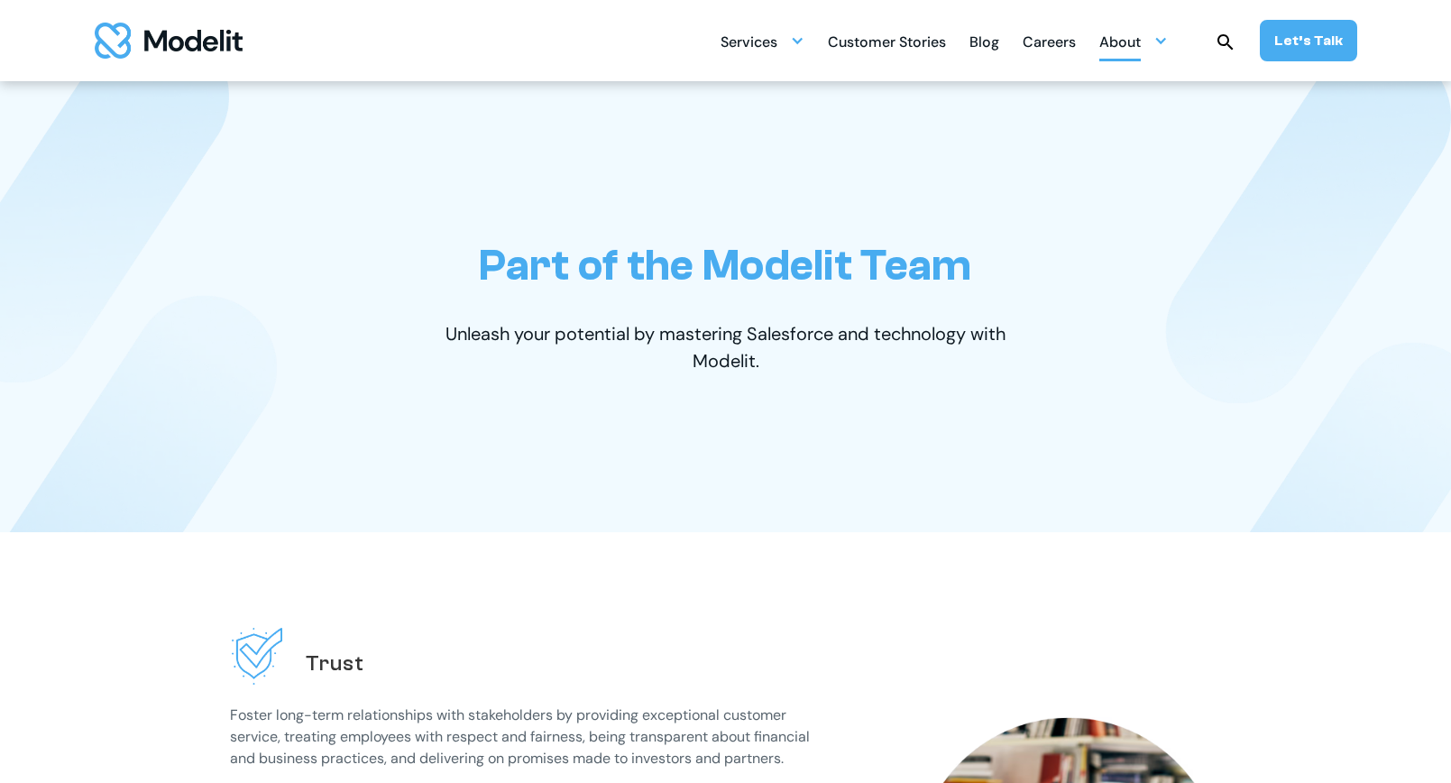
click at [1154, 45] on div "About" at bounding box center [1134, 40] width 69 height 35
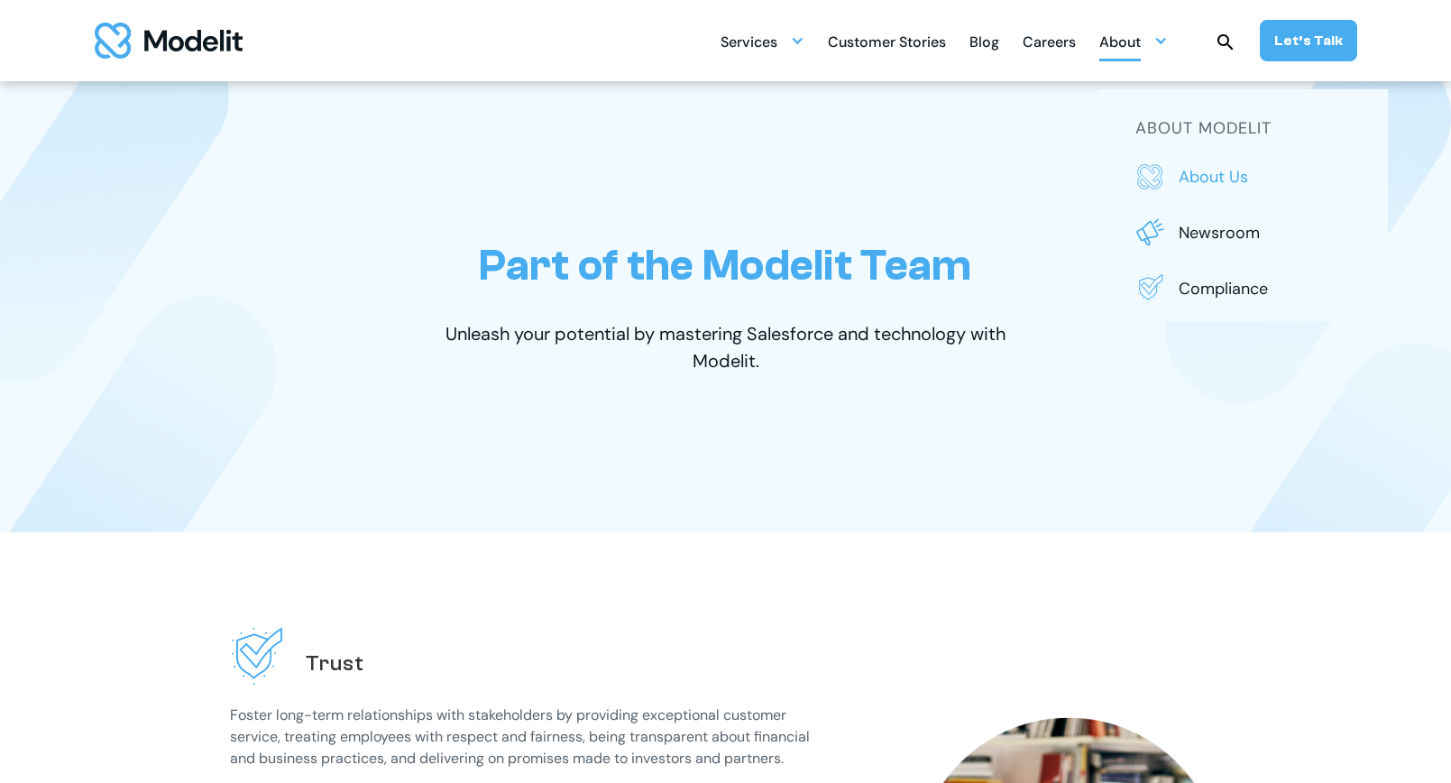
click at [1193, 163] on link "About us" at bounding box center [1244, 176] width 216 height 29
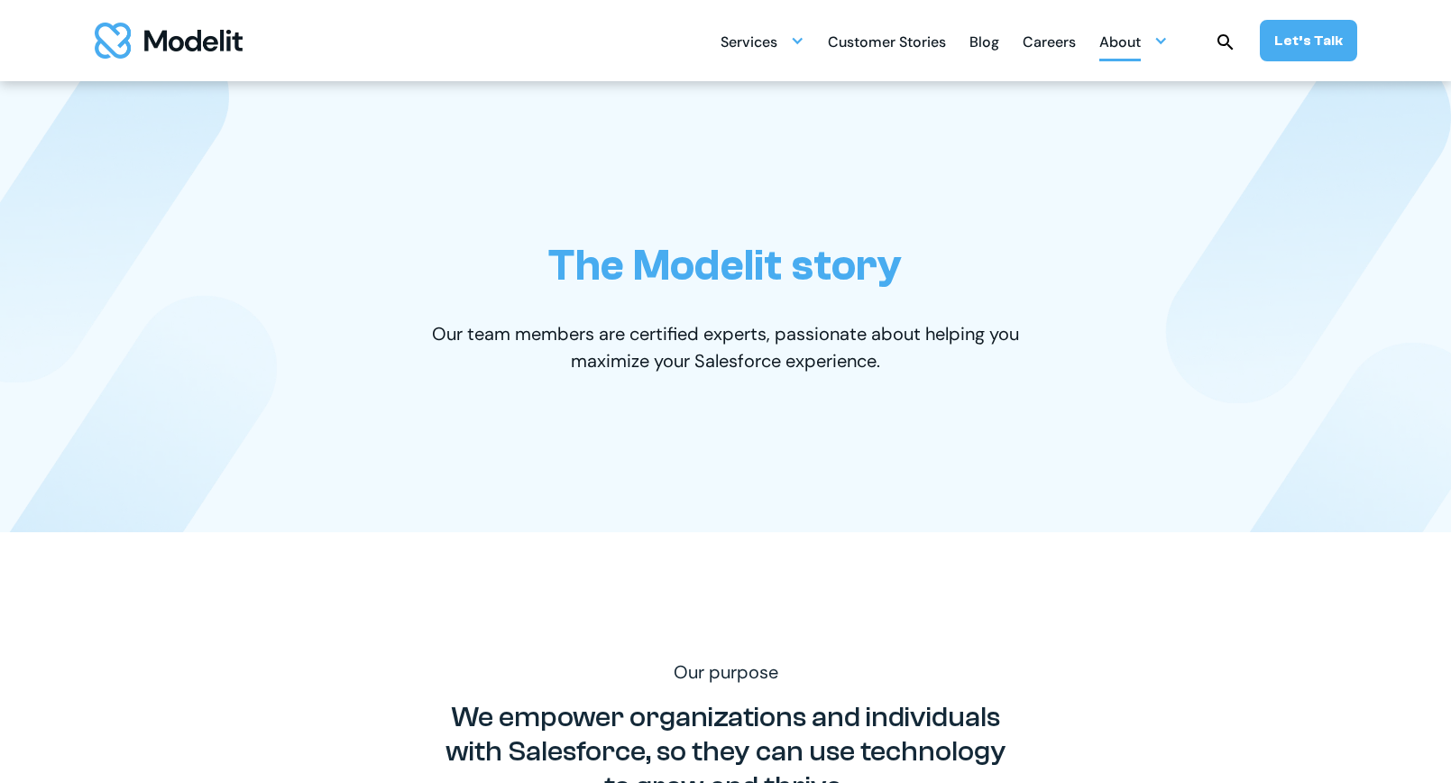
click at [1163, 54] on div "About" at bounding box center [1134, 40] width 69 height 35
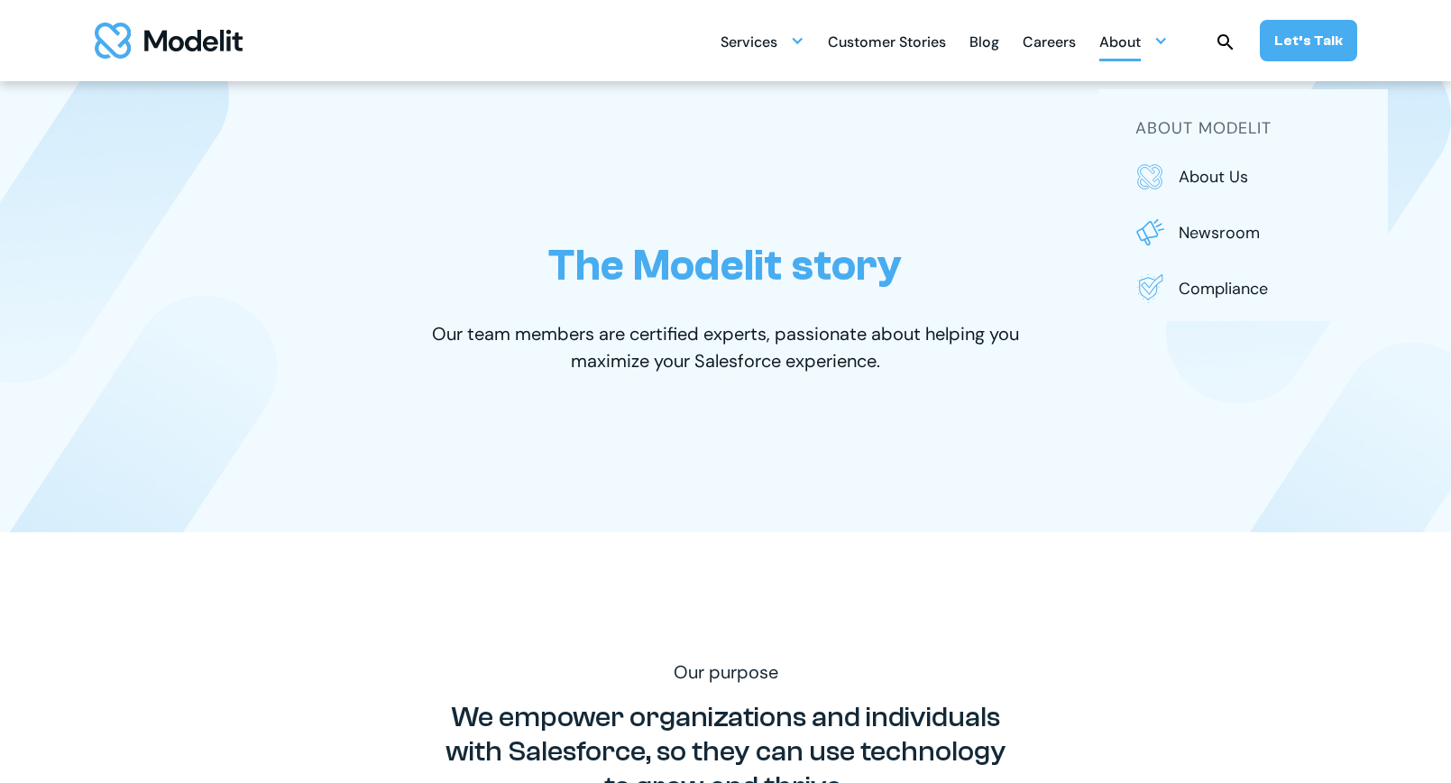
click at [1229, 54] on div "Services SERVICES Salesforce implementation & consulting Salesforce AppExchange…" at bounding box center [1039, 40] width 637 height 41
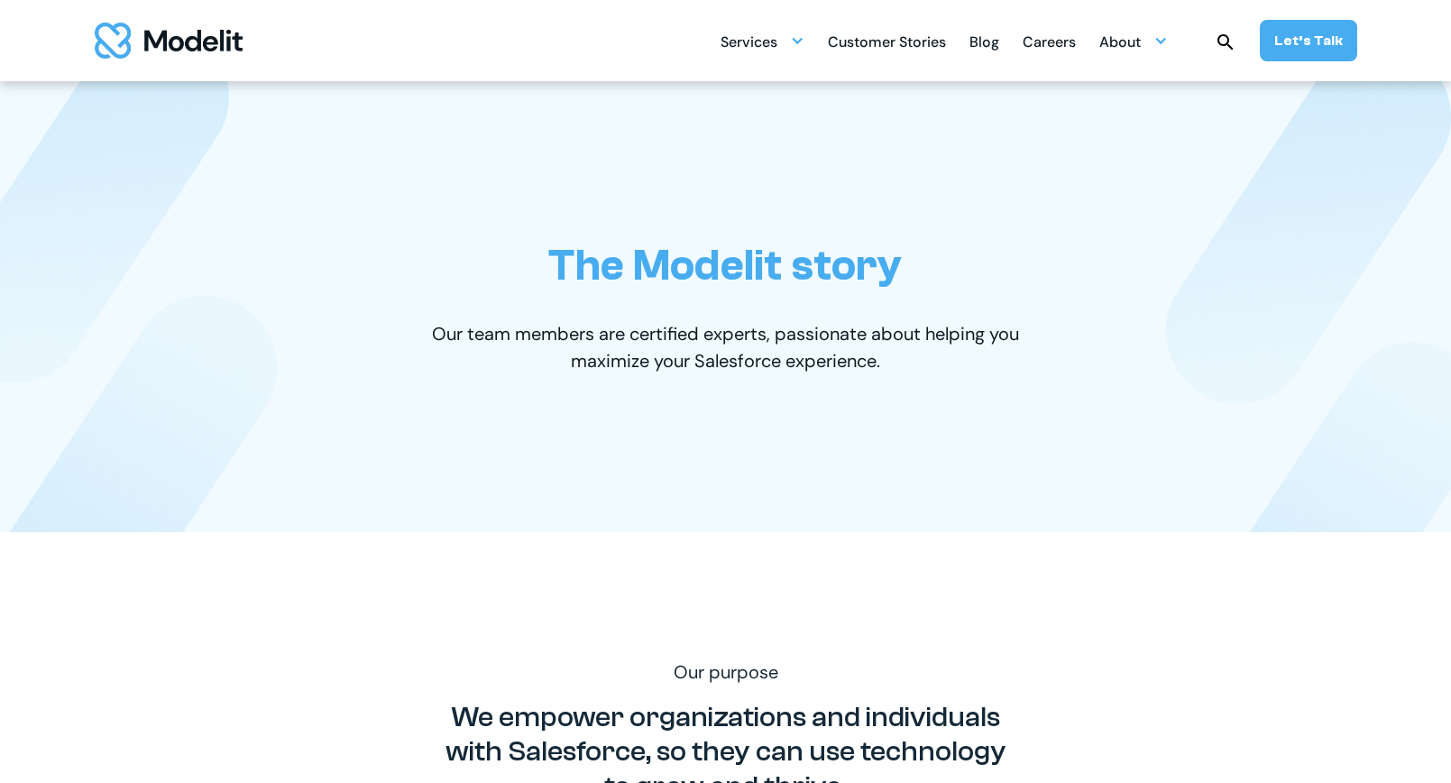
click at [1229, 46] on img at bounding box center [1226, 43] width 22 height 22
click at [1208, 91] on input "search" at bounding box center [1218, 92] width 176 height 40
type input "*"
type input "*******"
click at [1306, 72] on input "submit" at bounding box center [1326, 92] width 41 height 40
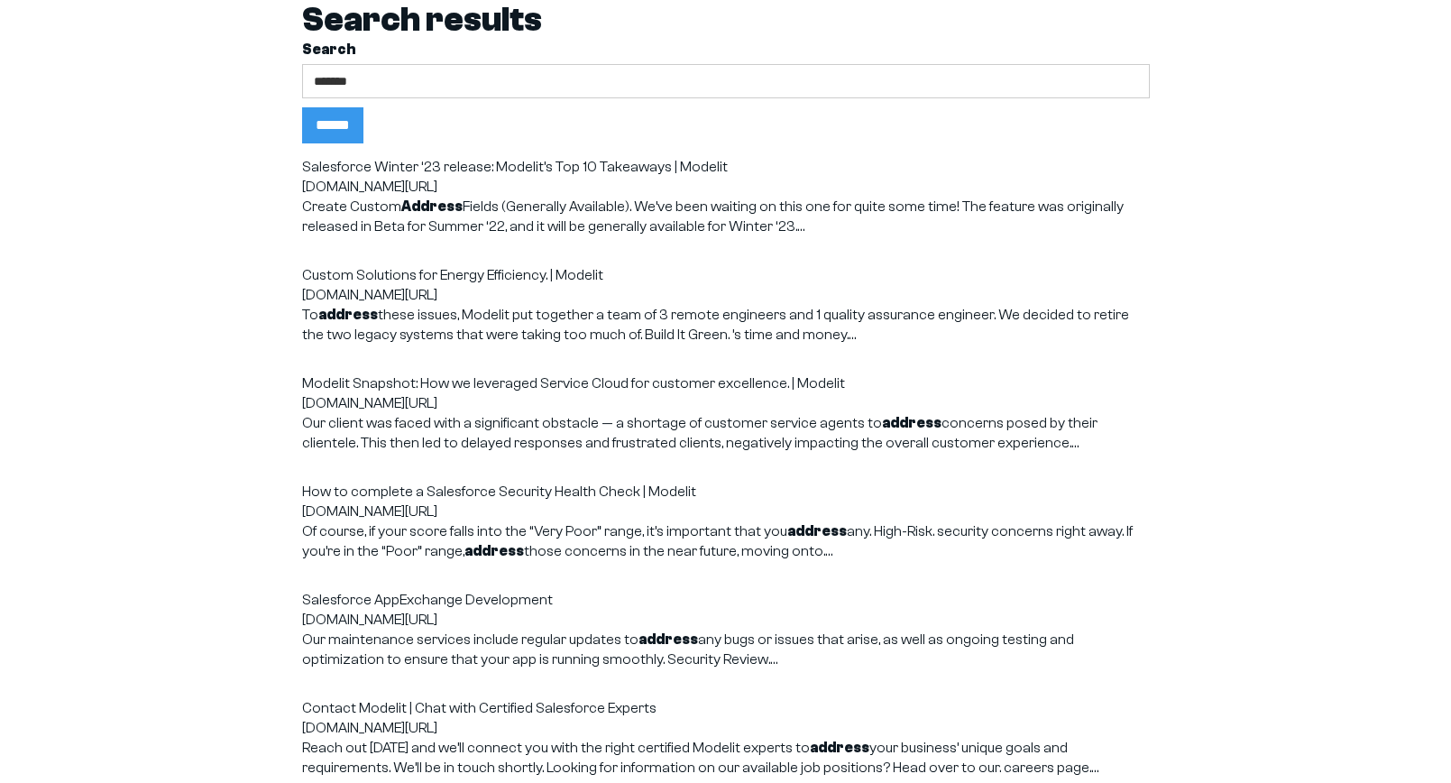
click at [496, 216] on p "Create Custom Address Fields (Generally Available). We’ve been waiting on this …" at bounding box center [726, 217] width 848 height 40
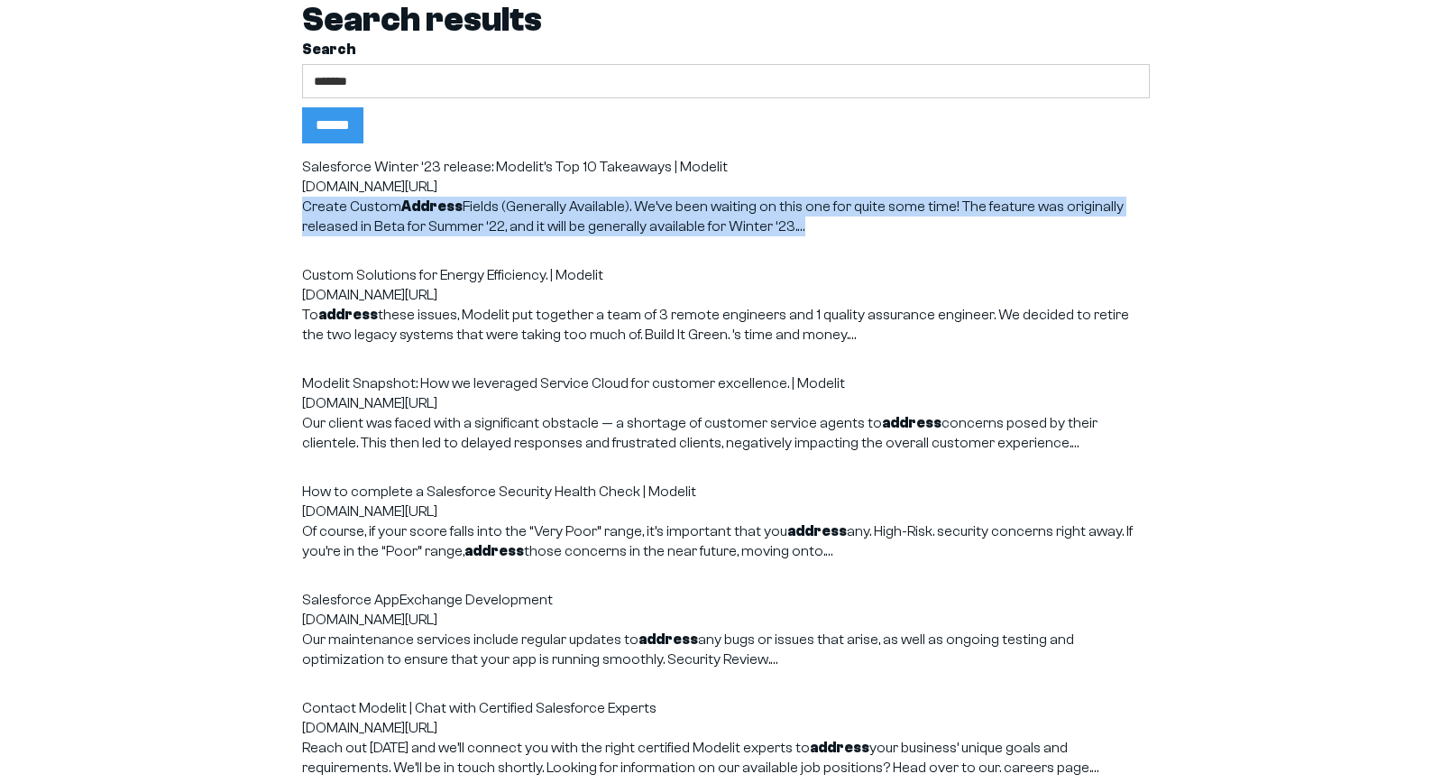
click at [496, 216] on p "Create Custom Address Fields (Generally Available). We’ve been waiting on this …" at bounding box center [726, 217] width 848 height 40
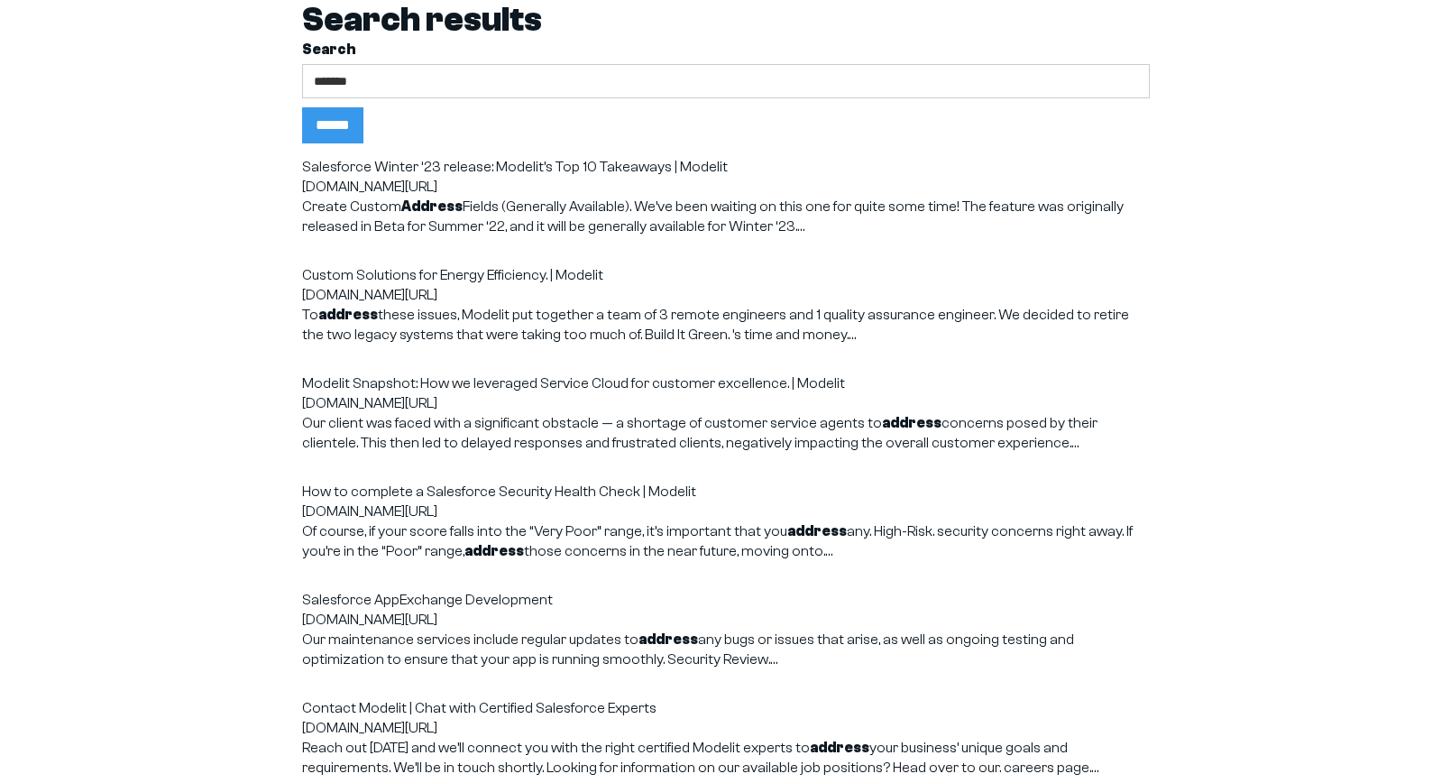
click at [559, 295] on div "[DOMAIN_NAME][URL]" at bounding box center [726, 295] width 848 height 20
